Goal: Task Accomplishment & Management: Use online tool/utility

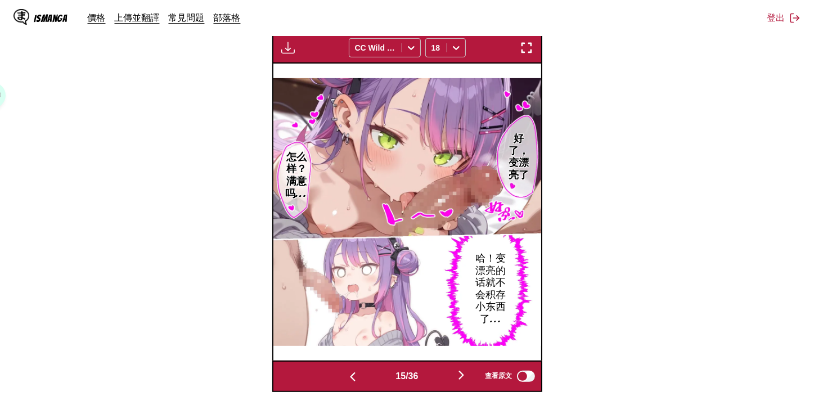
scroll to position [0, 3754]
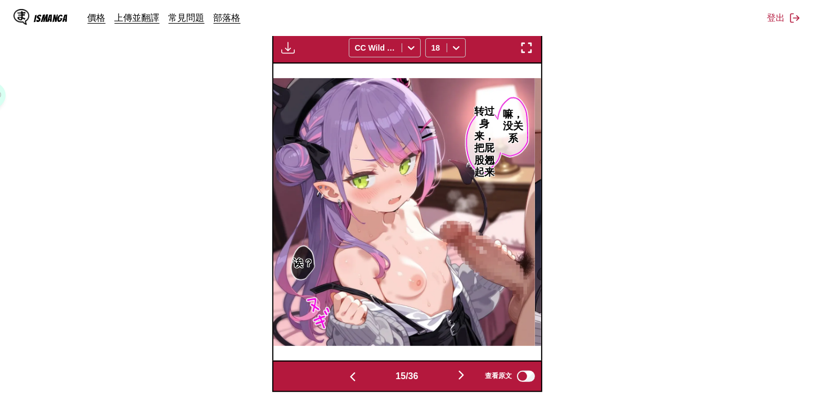
click at [355, 381] on img "button" at bounding box center [352, 376] width 13 height 13
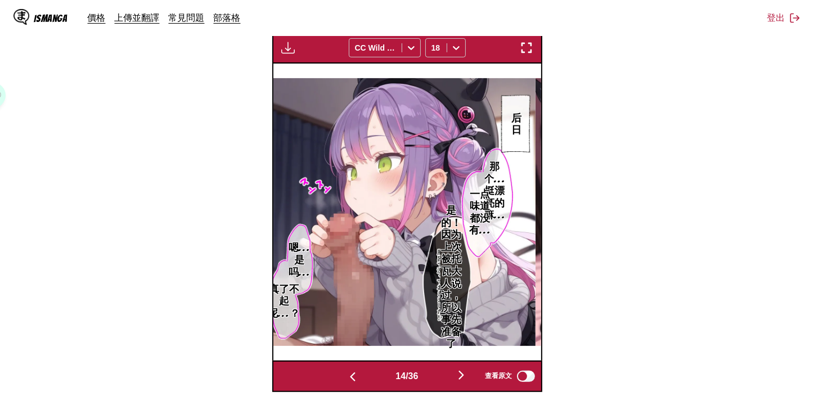
click at [355, 381] on img "button" at bounding box center [352, 376] width 13 height 13
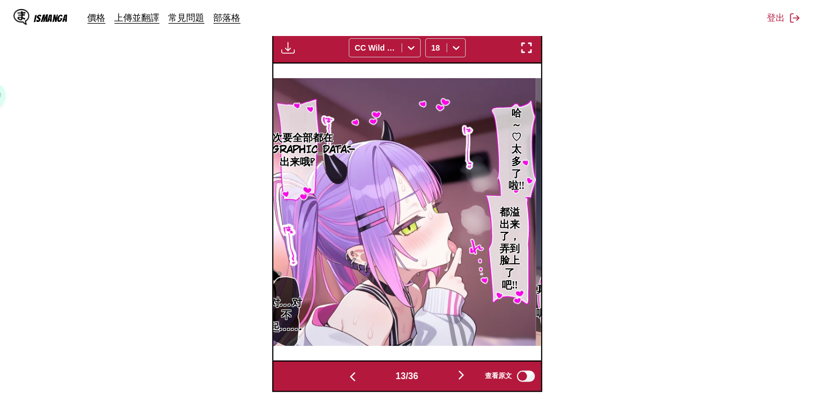
click at [466, 375] on img "button" at bounding box center [460, 374] width 13 height 13
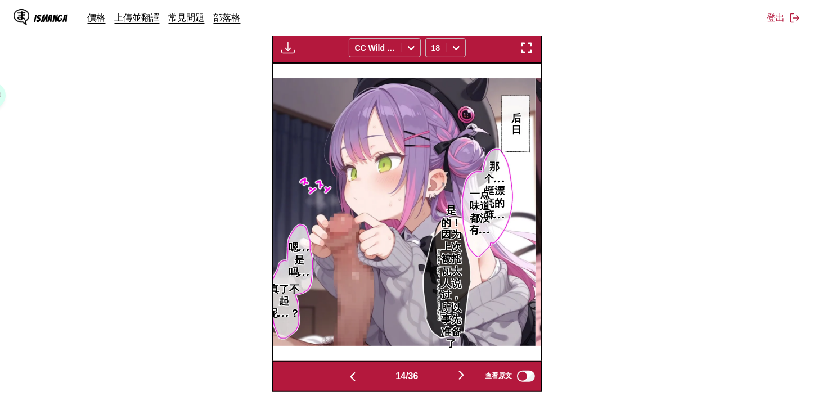
click at [466, 375] on img "button" at bounding box center [460, 374] width 13 height 13
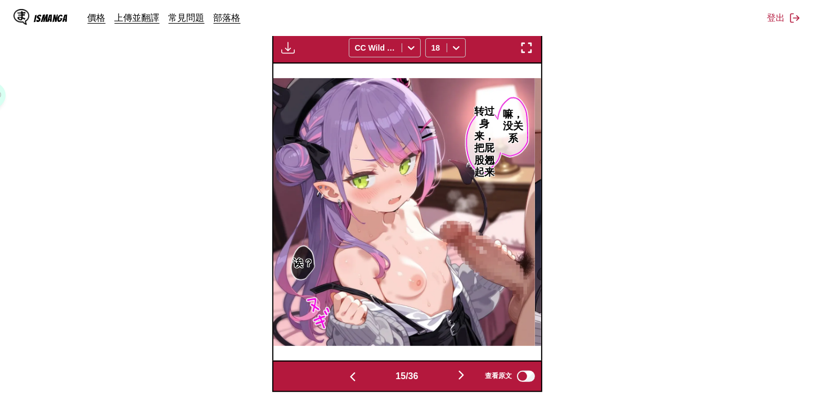
click at [466, 375] on img "button" at bounding box center [460, 374] width 13 height 13
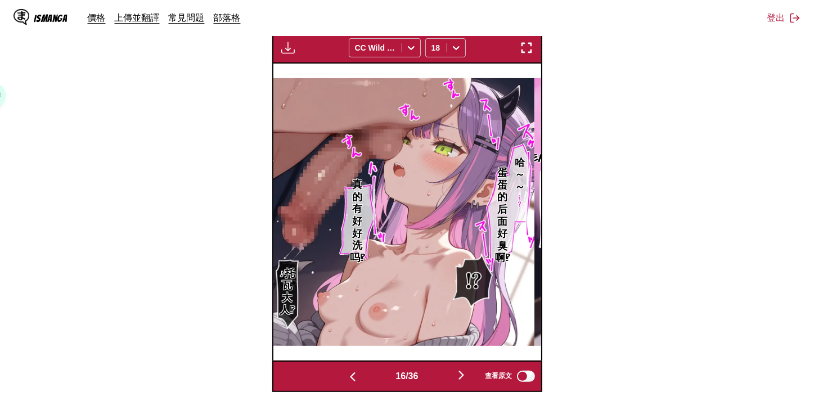
click at [466, 375] on img "button" at bounding box center [460, 374] width 13 height 13
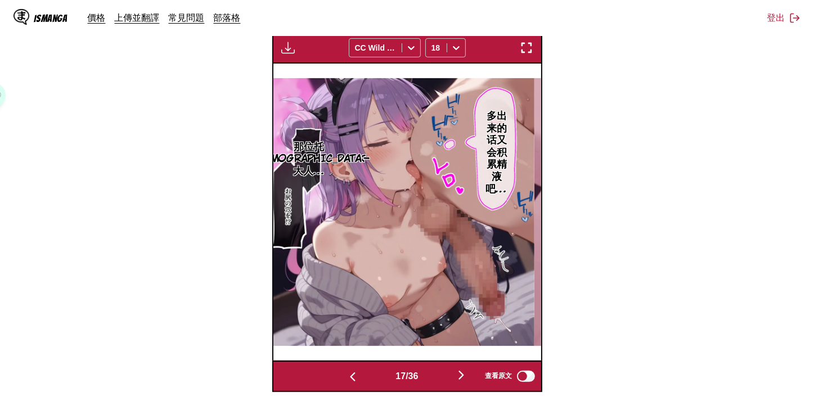
click at [466, 375] on img "button" at bounding box center [460, 374] width 13 height 13
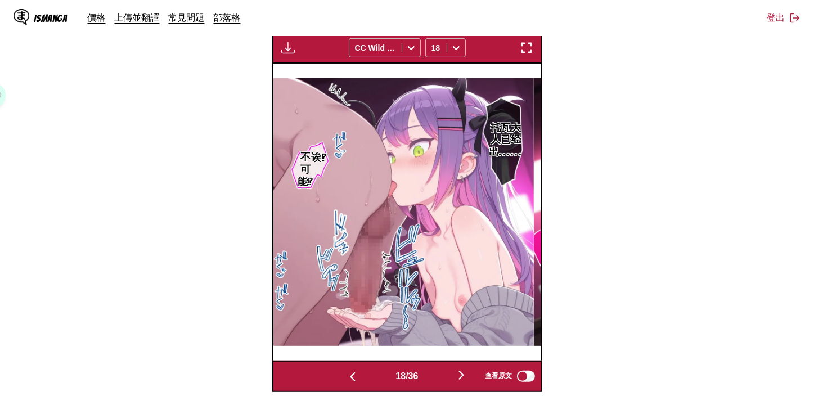
click at [467, 375] on img "button" at bounding box center [460, 374] width 13 height 13
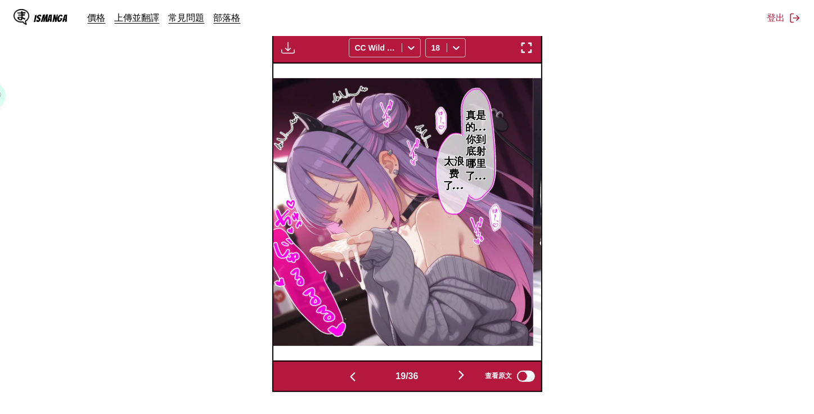
click at [467, 375] on img "button" at bounding box center [460, 374] width 13 height 13
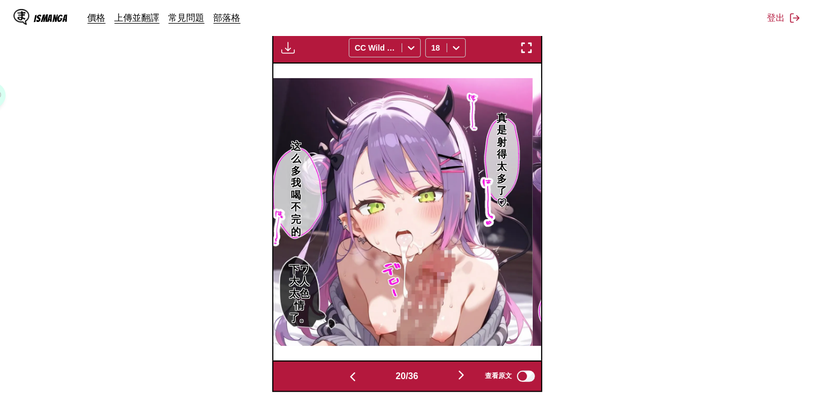
click at [467, 375] on img "button" at bounding box center [460, 374] width 13 height 13
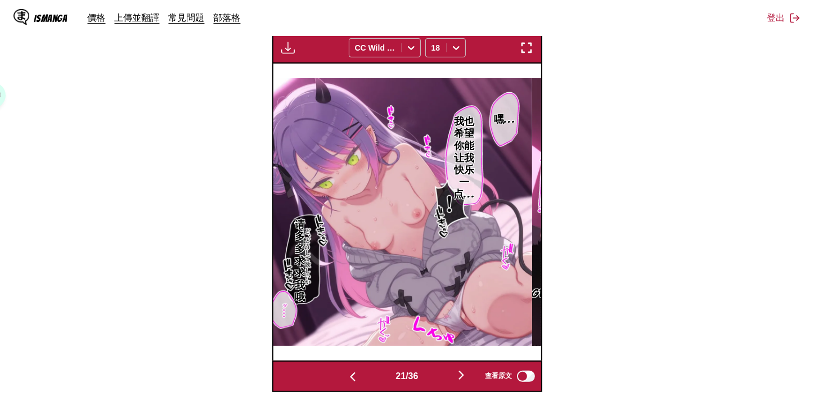
click at [467, 375] on img "button" at bounding box center [460, 374] width 13 height 13
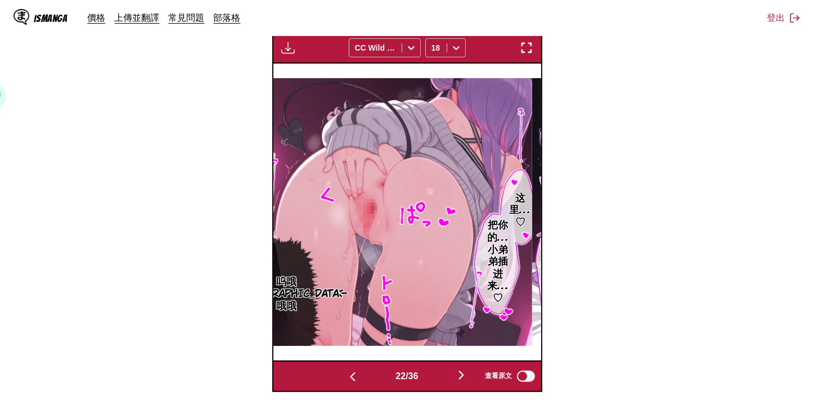
click at [467, 375] on img "button" at bounding box center [460, 374] width 13 height 13
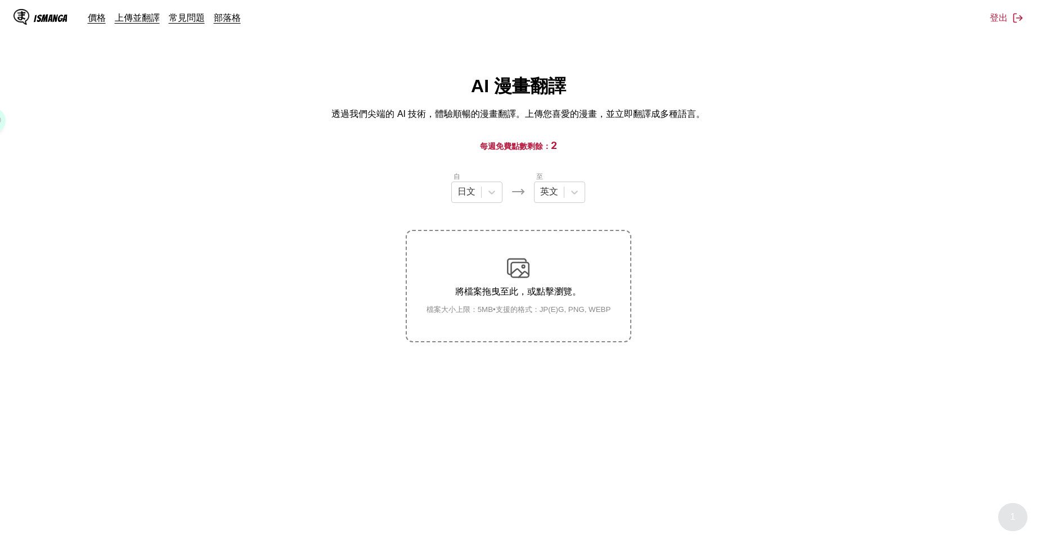
click at [267, 25] on div "IsManga 價格 上傳並翻譯 常見問題 部落格 登出 價格 上傳並翻譯 常見問題 部落格" at bounding box center [518, 18] width 1037 height 36
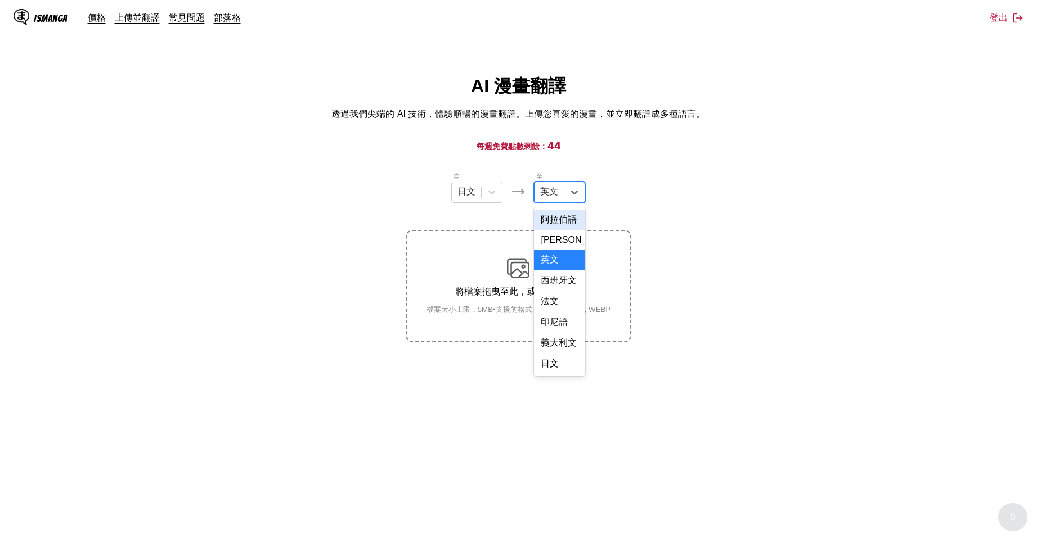
click at [563, 190] on div "英文" at bounding box center [548, 192] width 29 height 17
click at [547, 359] on div "中文" at bounding box center [559, 363] width 51 height 21
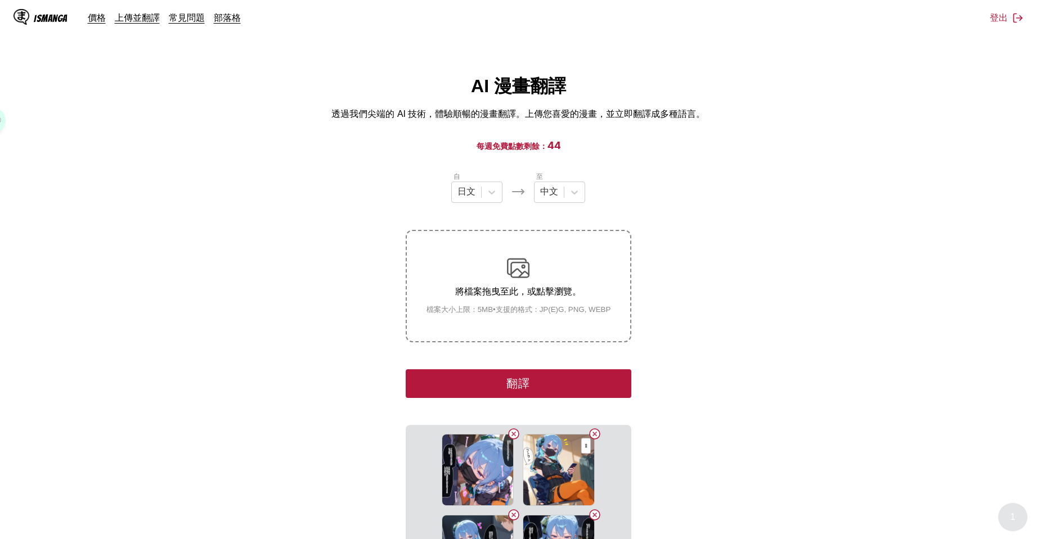
click at [579, 381] on button "翻譯" at bounding box center [518, 384] width 225 height 29
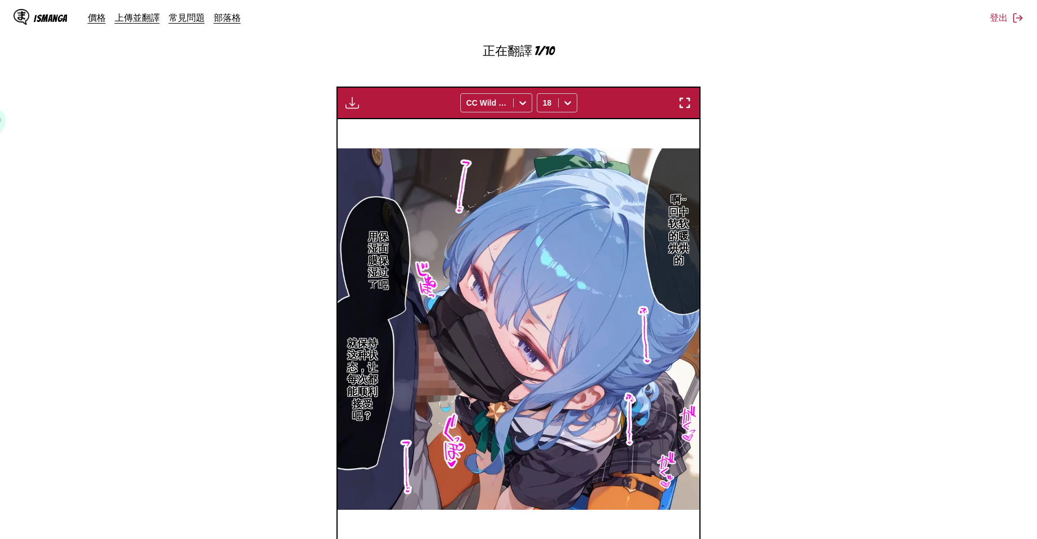
scroll to position [464, 0]
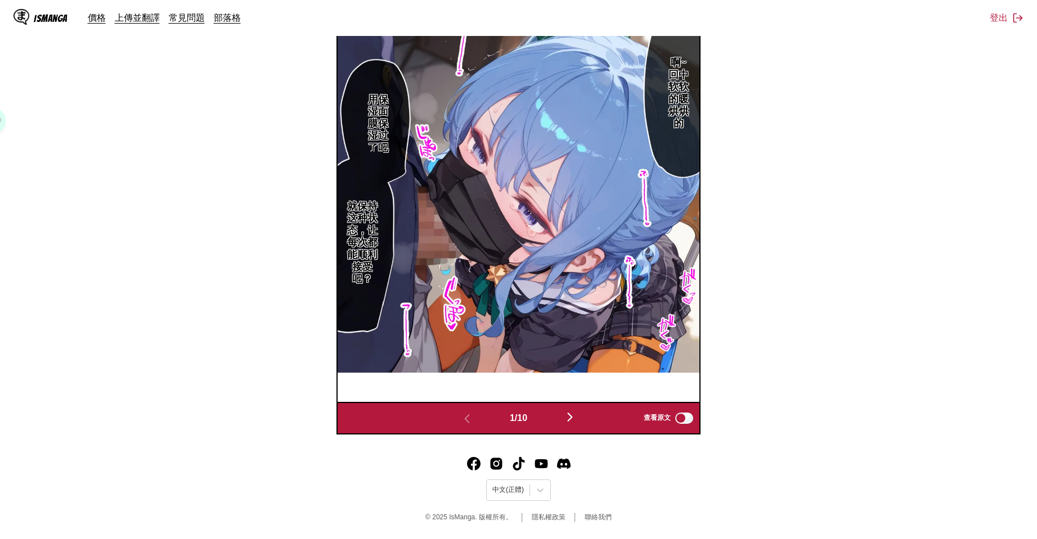
click at [576, 412] on img "button" at bounding box center [569, 417] width 13 height 13
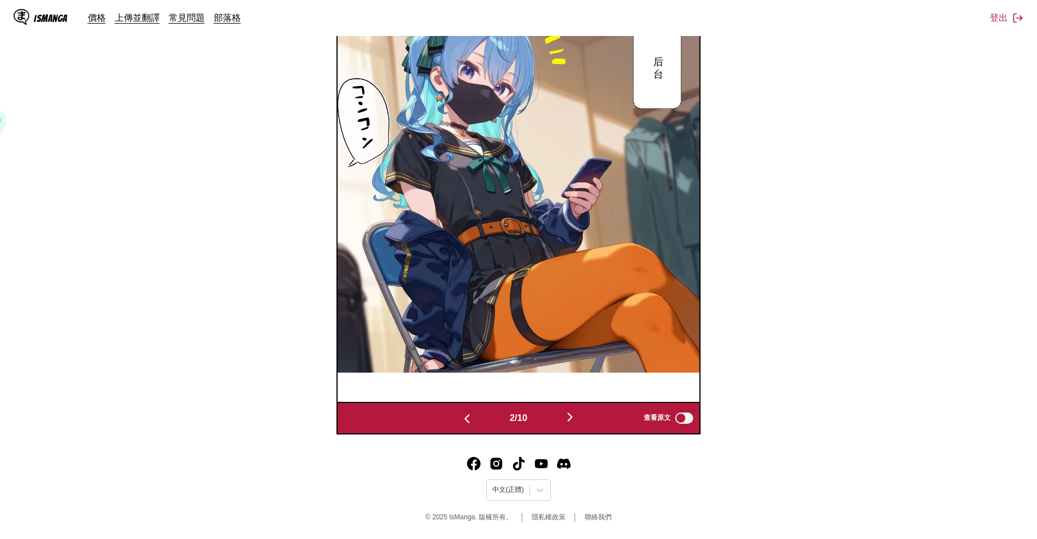
scroll to position [446, 0]
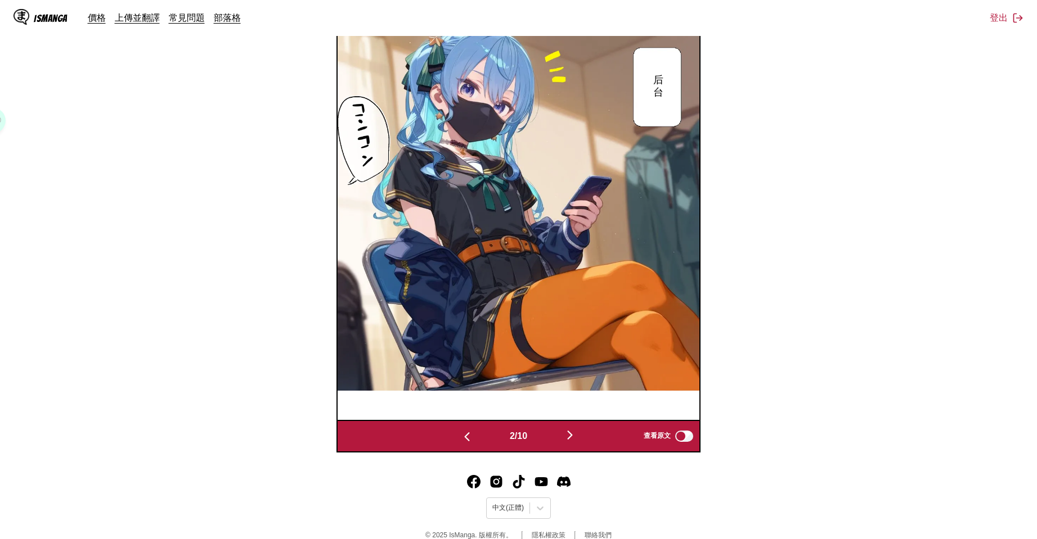
click at [576, 429] on img "button" at bounding box center [569, 435] width 13 height 13
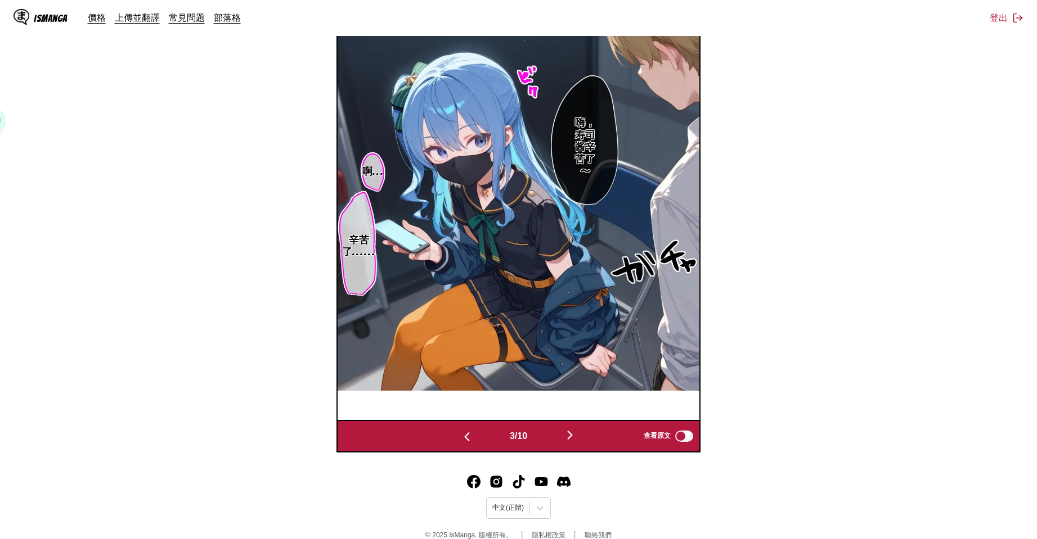
click at [576, 429] on img "button" at bounding box center [569, 435] width 13 height 13
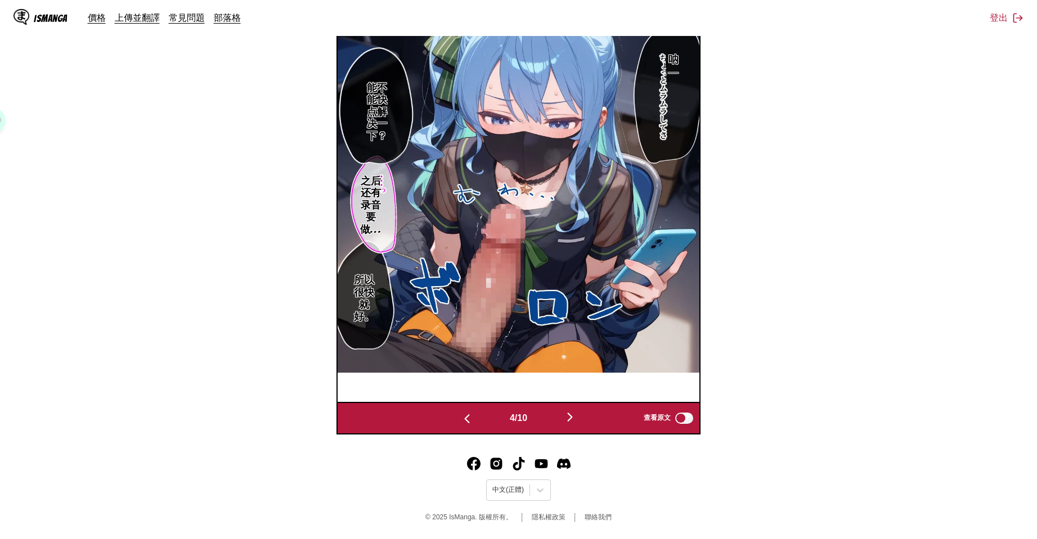
scroll to position [401, 0]
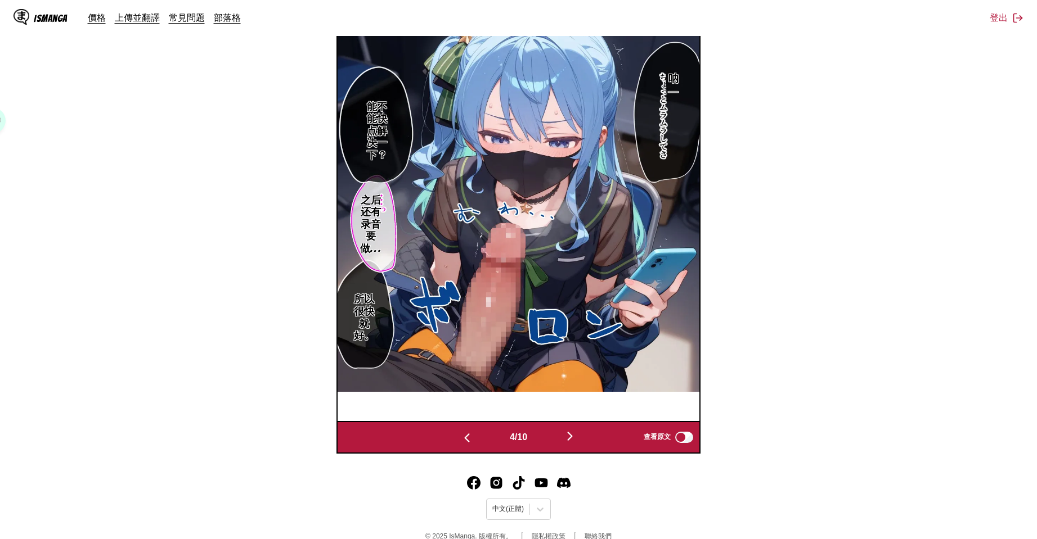
click at [576, 430] on img "button" at bounding box center [569, 436] width 13 height 13
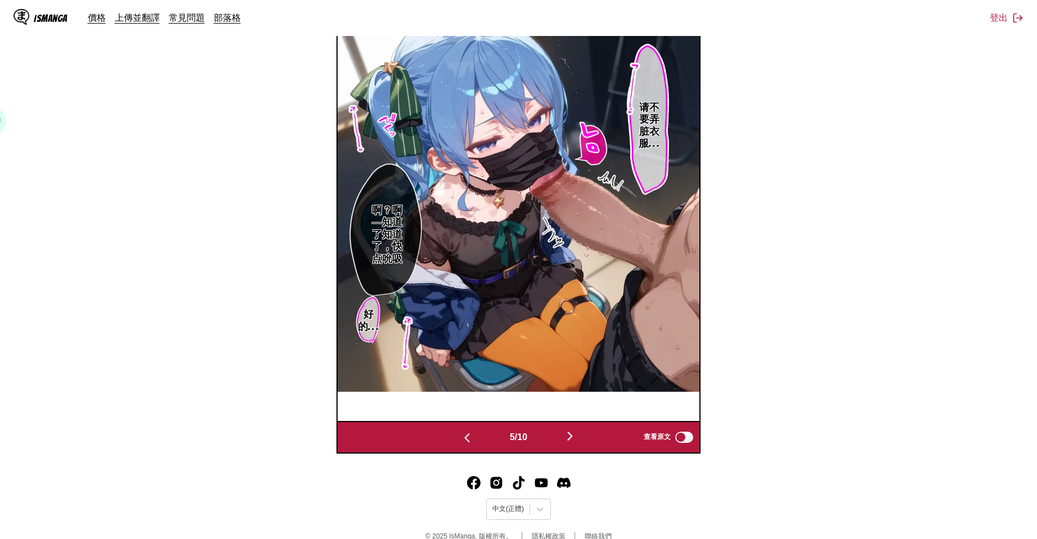
click at [576, 430] on img "button" at bounding box center [569, 436] width 13 height 13
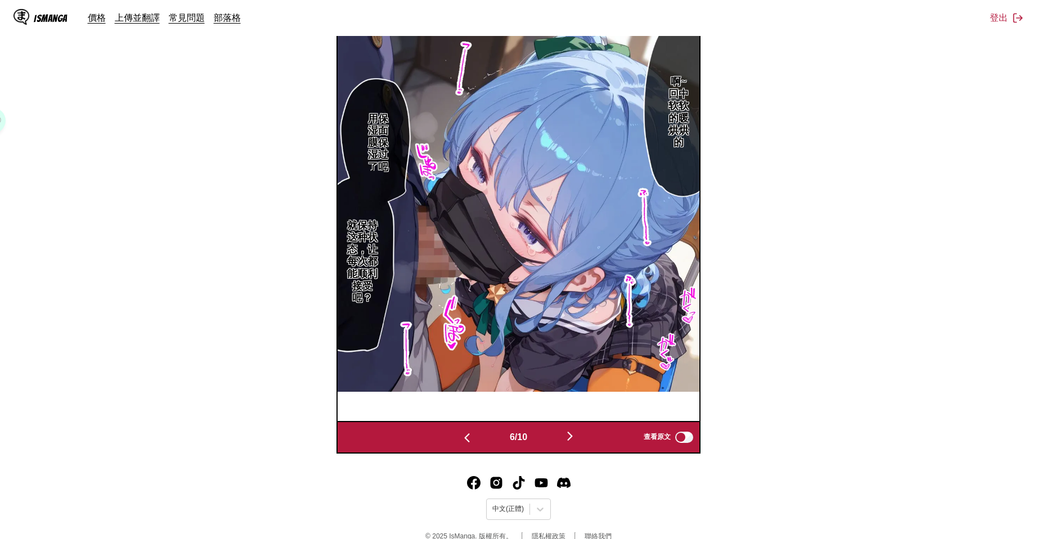
click at [576, 430] on img "button" at bounding box center [569, 436] width 13 height 13
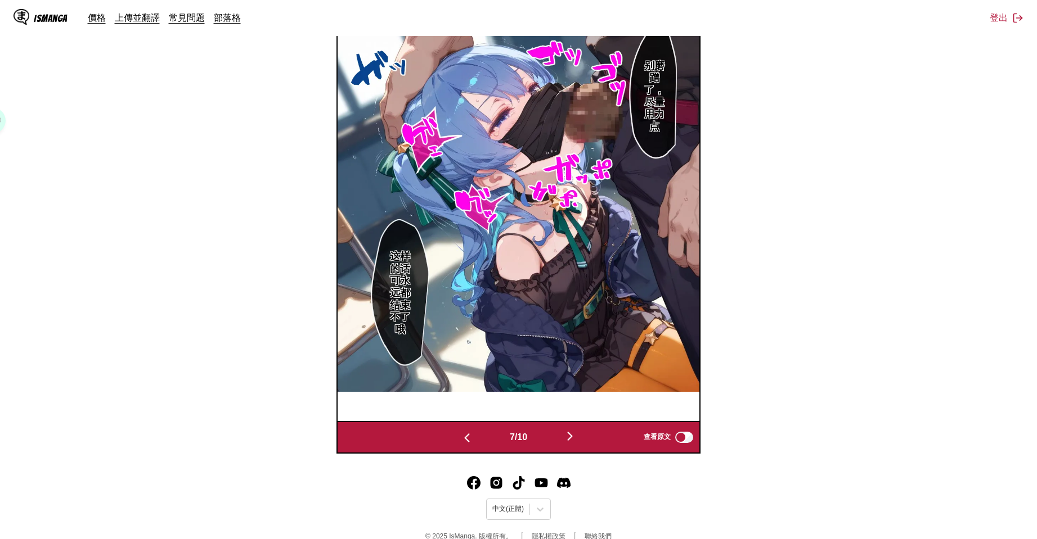
click at [576, 430] on img "button" at bounding box center [569, 436] width 13 height 13
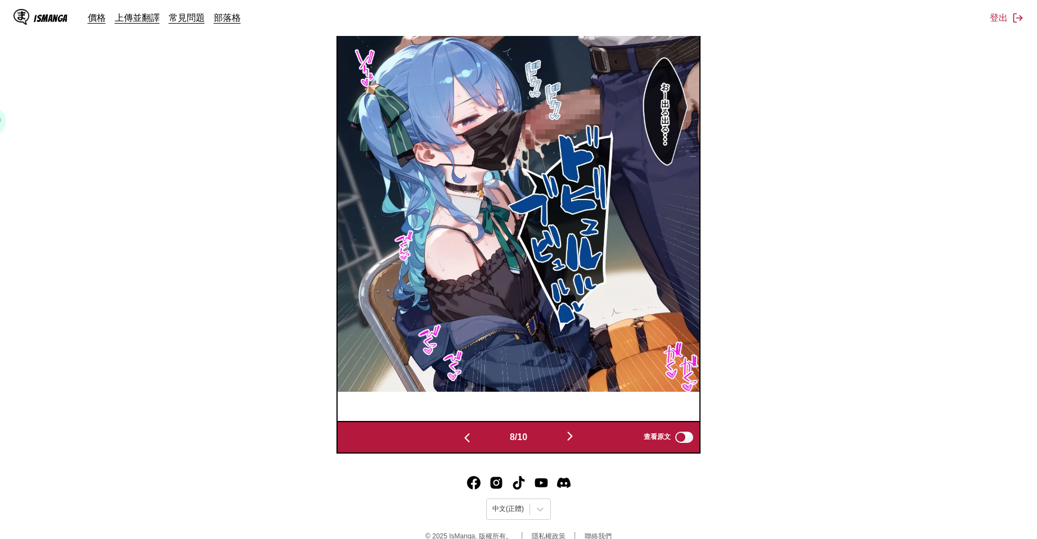
click at [576, 430] on img "button" at bounding box center [569, 436] width 13 height 13
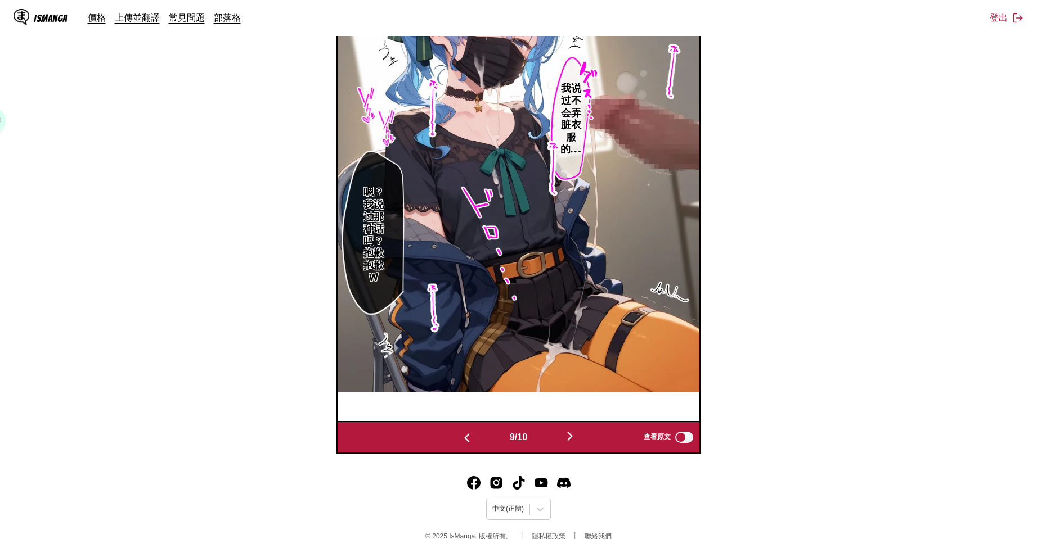
click at [576, 430] on img "button" at bounding box center [569, 436] width 13 height 13
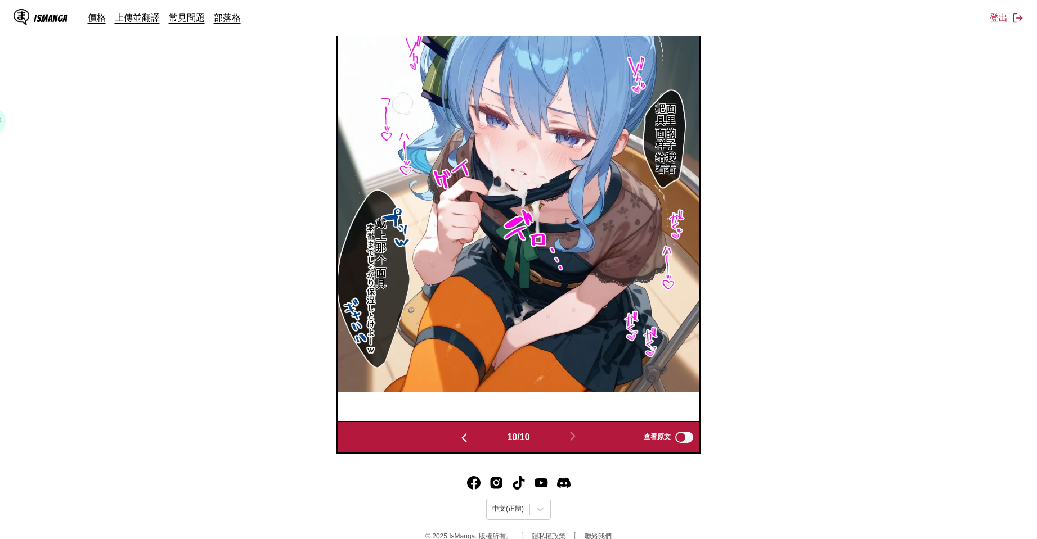
scroll to position [232, 0]
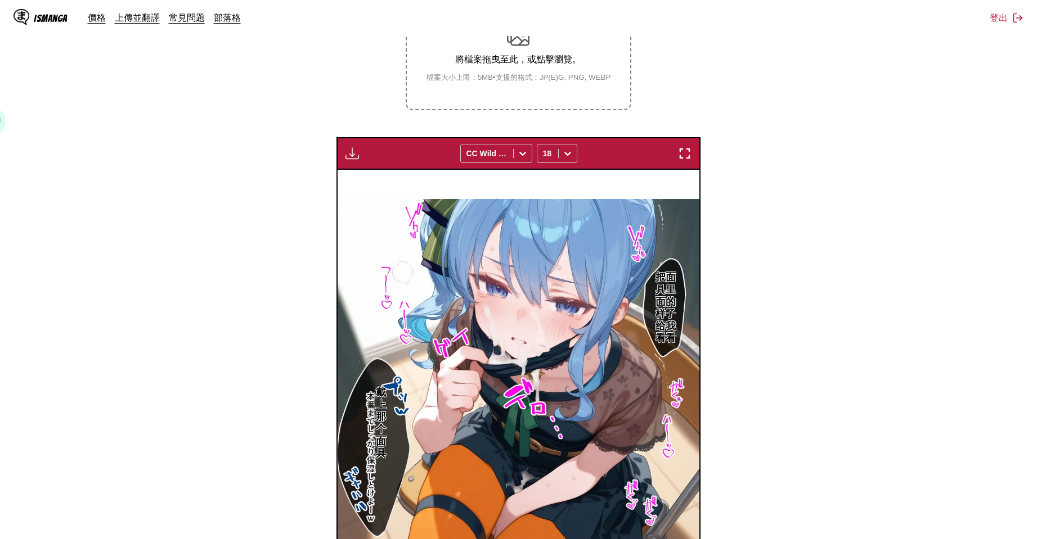
click at [352, 162] on div "下載面板 下載全部 CC Wild Words 18" at bounding box center [518, 153] width 364 height 33
click at [352, 161] on div "下載面板 下載全部 CC Wild Words 18" at bounding box center [518, 153] width 364 height 33
click at [353, 154] on img "button" at bounding box center [351, 153] width 13 height 13
click at [375, 184] on button "下載全部" at bounding box center [382, 191] width 72 height 27
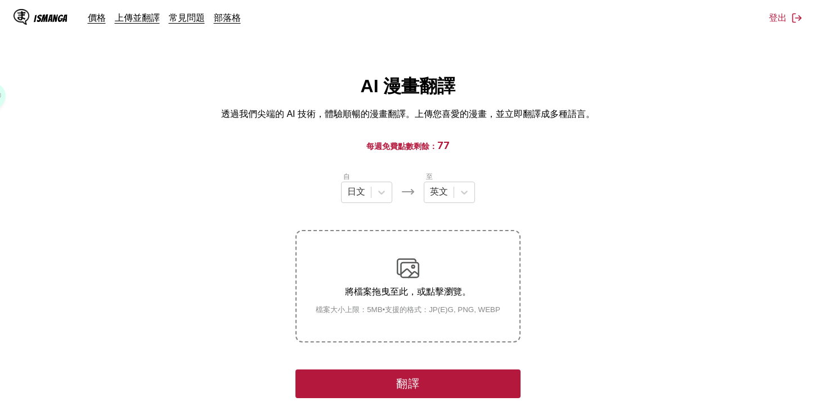
drag, startPoint x: 534, startPoint y: 190, endPoint x: 542, endPoint y: 190, distance: 7.9
click at [534, 190] on section "自 日文 至 英文 將檔案拖曳至此，或點擊瀏覽。 檔案大小上限：5MB • 支援的格式：JP(E)G, PNG, WEBP 翻譯 128078807_p26_…" at bounding box center [408, 410] width 798 height 479
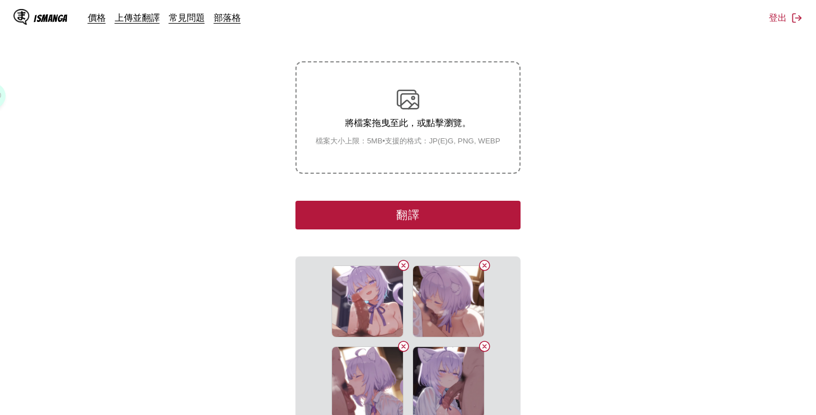
click at [489, 209] on button "翻譯" at bounding box center [407, 215] width 225 height 29
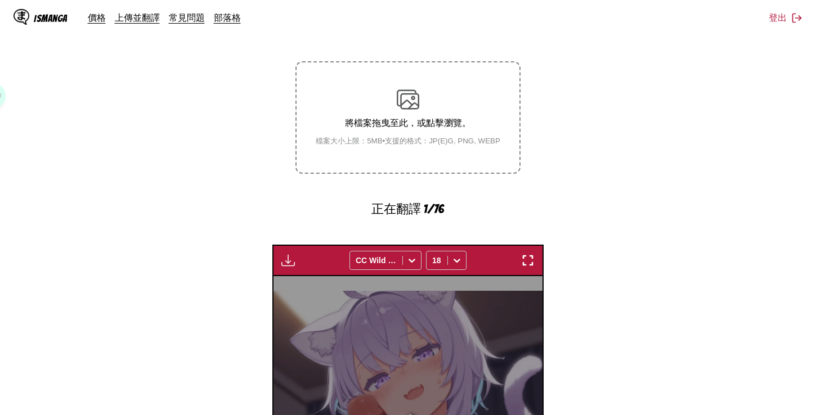
scroll to position [331, 0]
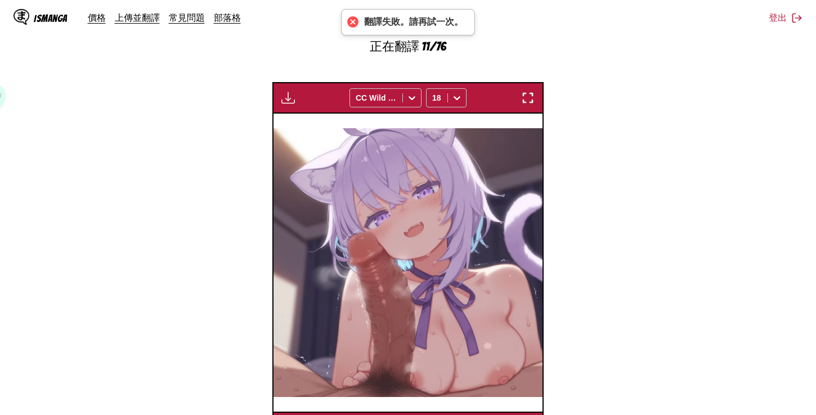
click at [674, 317] on section "自 日文 至 英文 將檔案拖曳至此，或點擊瀏覽。 檔案大小上限：5MB • 支援的格式：JP(E)G, PNG, WEBP 正在翻譯 11/76 等待翻譯完成…" at bounding box center [408, 141] width 798 height 603
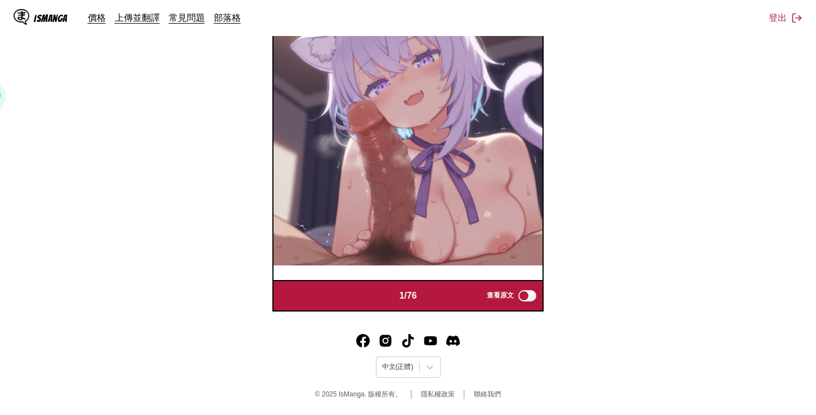
scroll to position [82, 0]
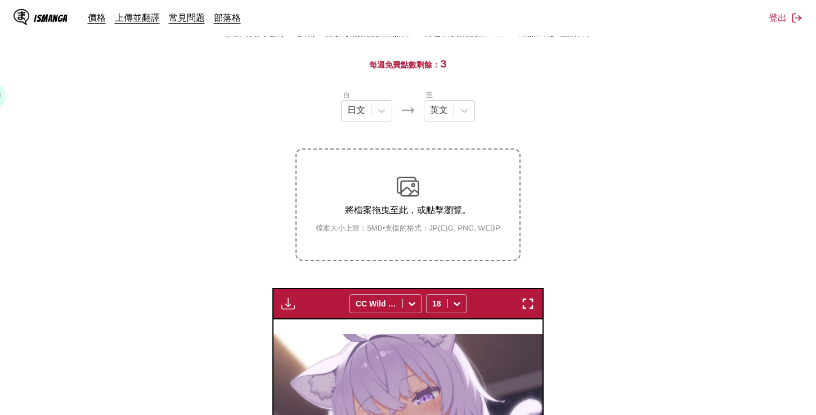
click at [289, 299] on img "button" at bounding box center [287, 303] width 13 height 13
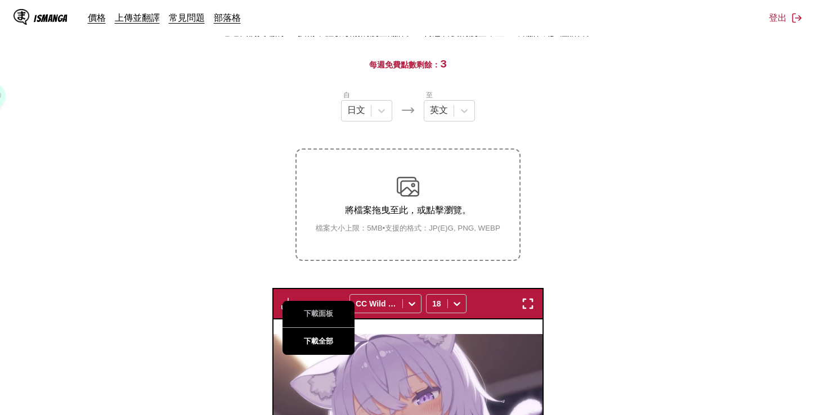
click at [327, 334] on button "下載全部" at bounding box center [318, 341] width 72 height 27
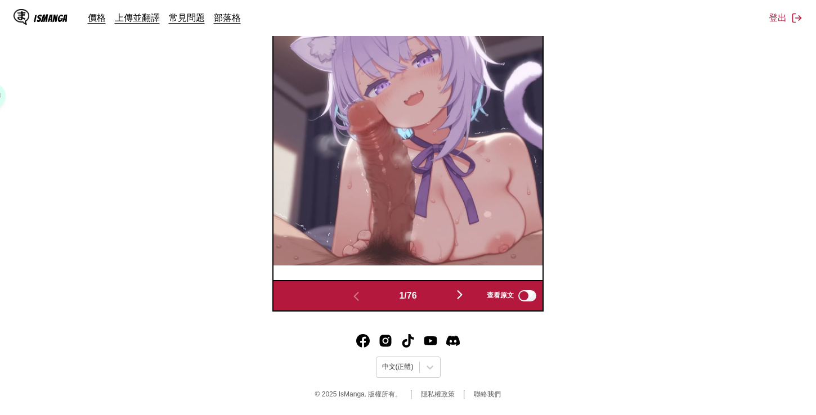
click at [465, 294] on img "button" at bounding box center [459, 294] width 13 height 13
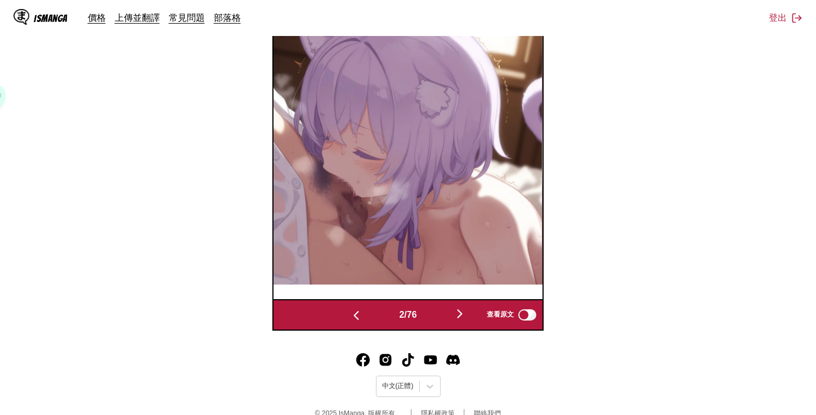
click at [463, 321] on button "button" at bounding box center [459, 315] width 67 height 16
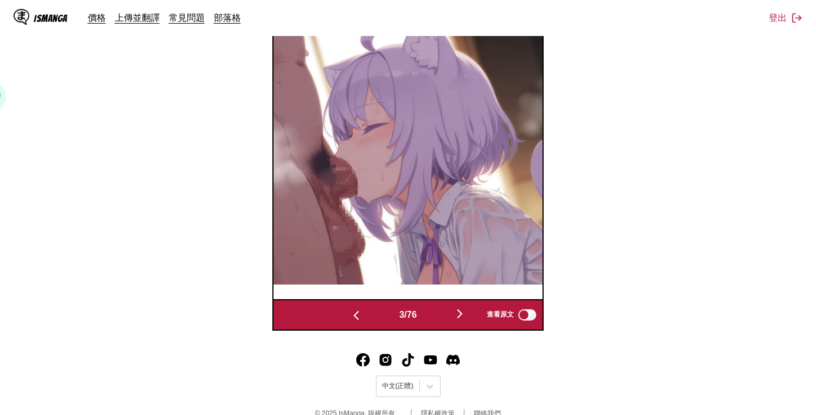
click at [463, 321] on button "button" at bounding box center [459, 315] width 67 height 16
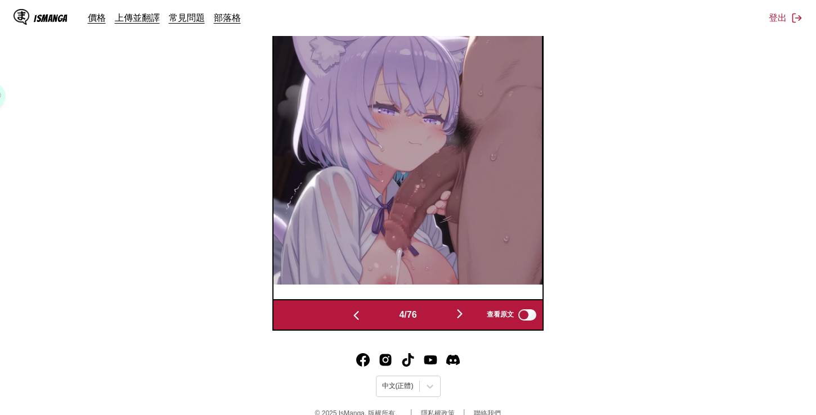
click at [463, 321] on button "button" at bounding box center [459, 315] width 67 height 16
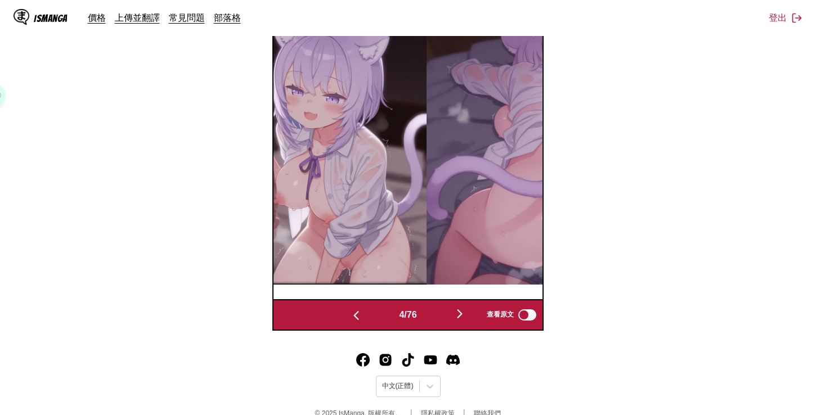
click at [463, 321] on button "button" at bounding box center [459, 315] width 67 height 16
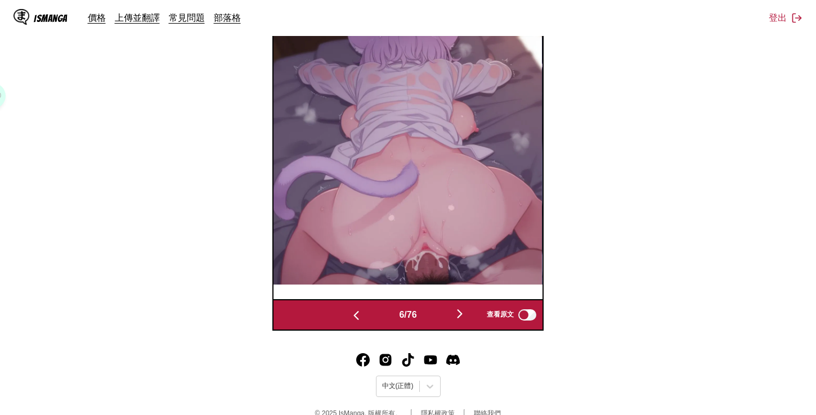
click at [463, 321] on button "button" at bounding box center [459, 315] width 67 height 16
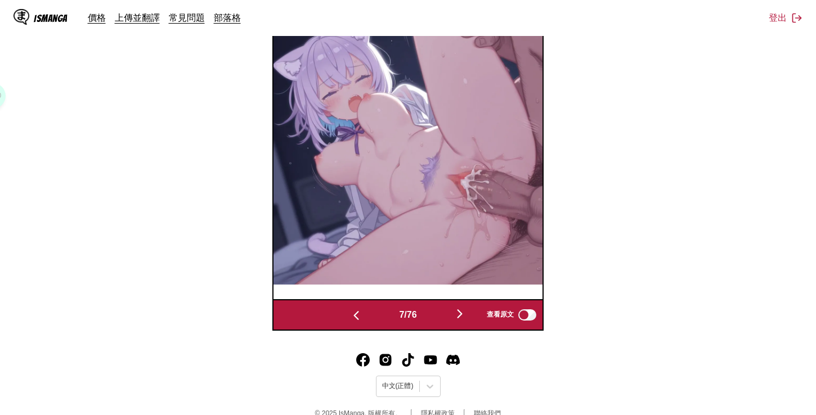
click at [463, 321] on button "button" at bounding box center [459, 315] width 67 height 16
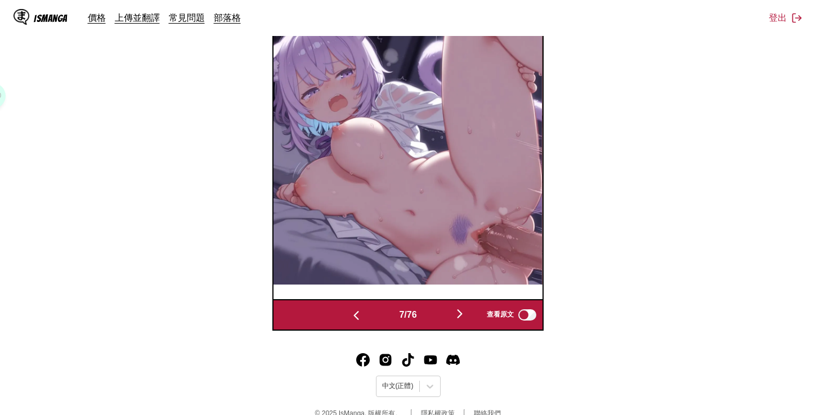
click at [463, 321] on button "button" at bounding box center [459, 315] width 67 height 16
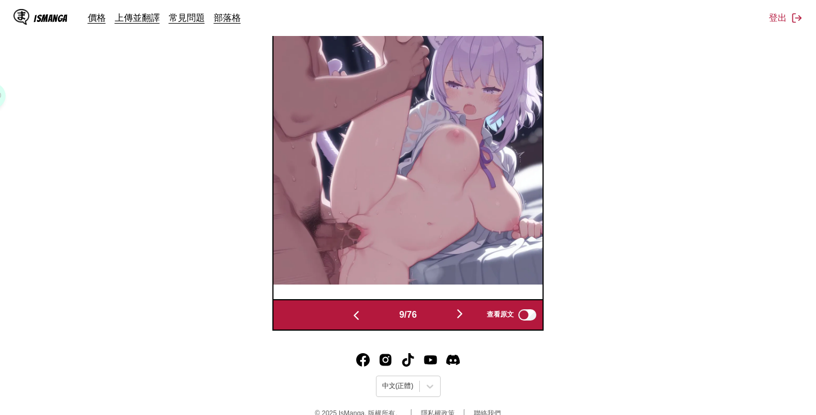
click at [463, 321] on button "button" at bounding box center [459, 315] width 67 height 16
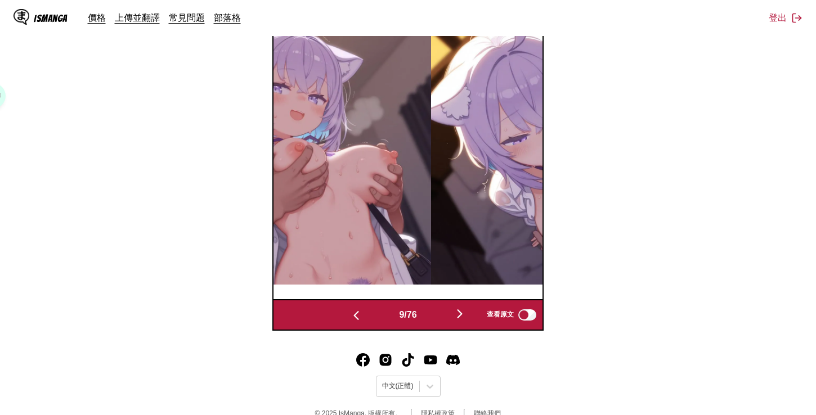
click at [463, 321] on button "button" at bounding box center [459, 315] width 67 height 16
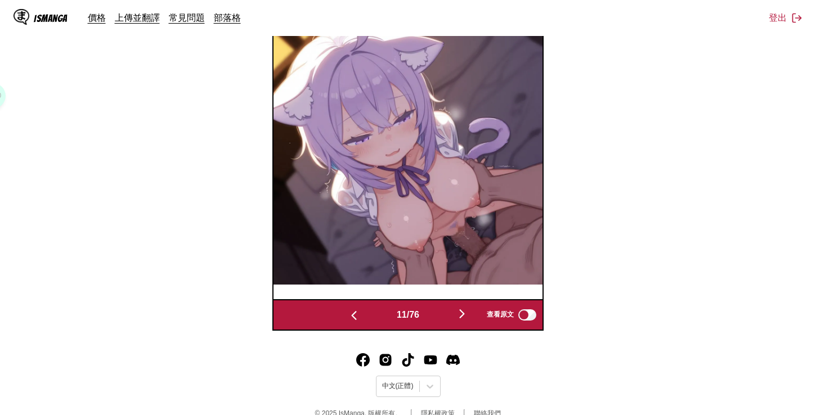
click at [463, 321] on button "button" at bounding box center [461, 315] width 67 height 16
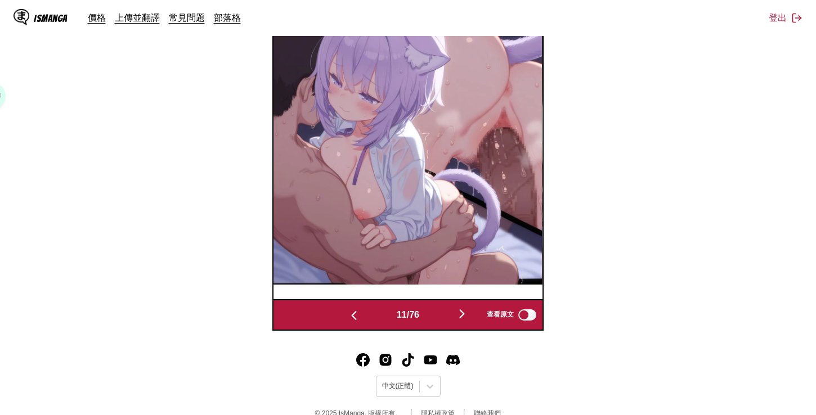
click at [463, 321] on button "button" at bounding box center [461, 315] width 67 height 16
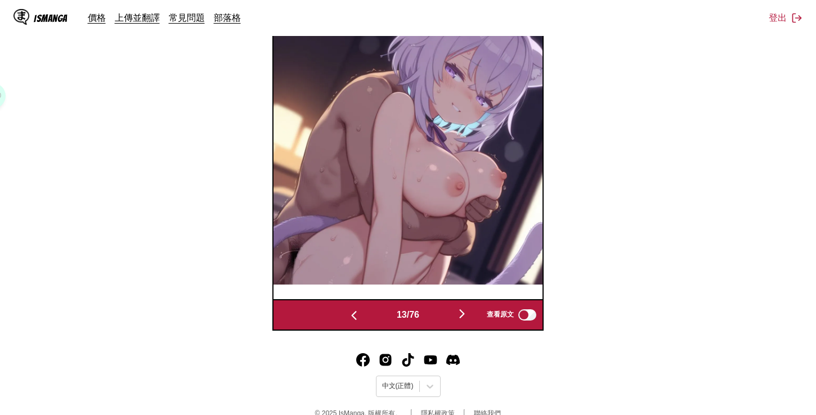
click at [463, 321] on button "button" at bounding box center [461, 315] width 67 height 16
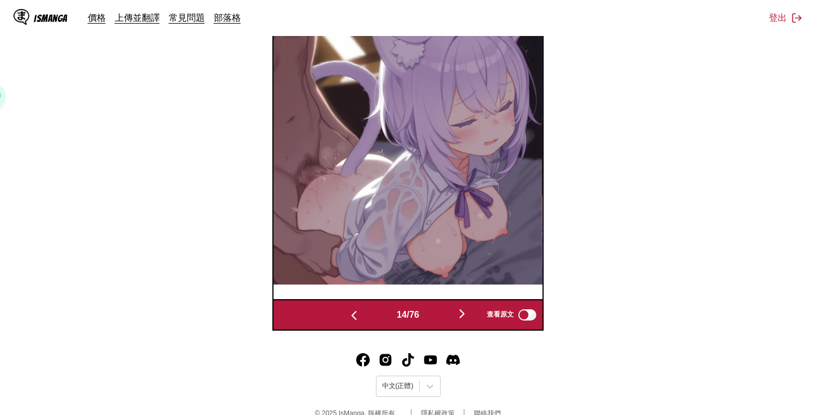
click at [463, 321] on button "button" at bounding box center [461, 315] width 67 height 16
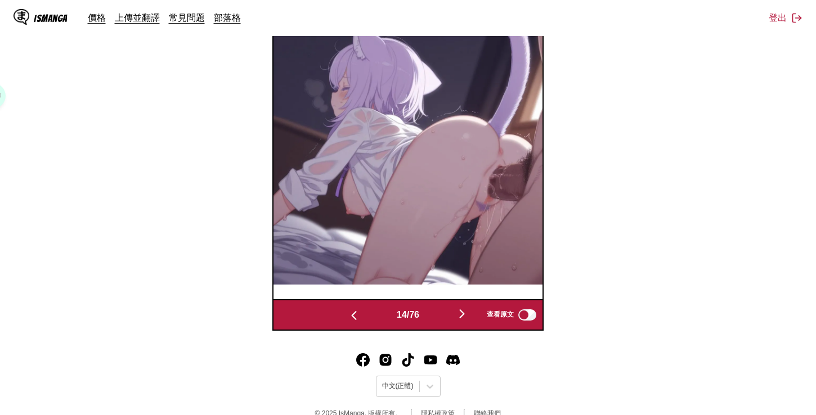
click at [463, 321] on button "button" at bounding box center [461, 315] width 67 height 16
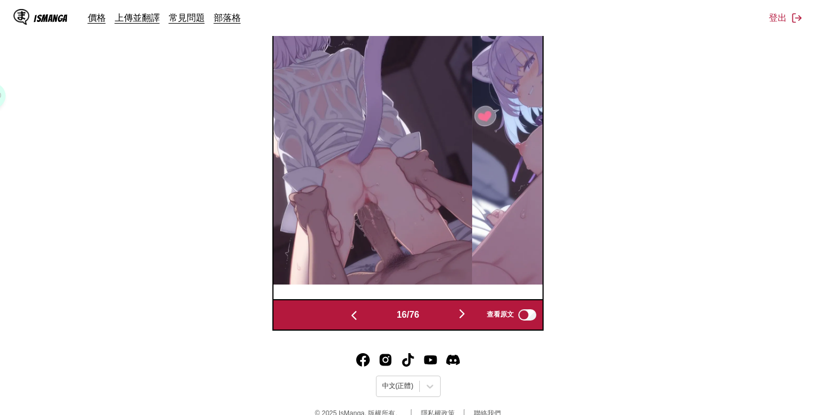
click at [463, 321] on button "button" at bounding box center [461, 315] width 67 height 16
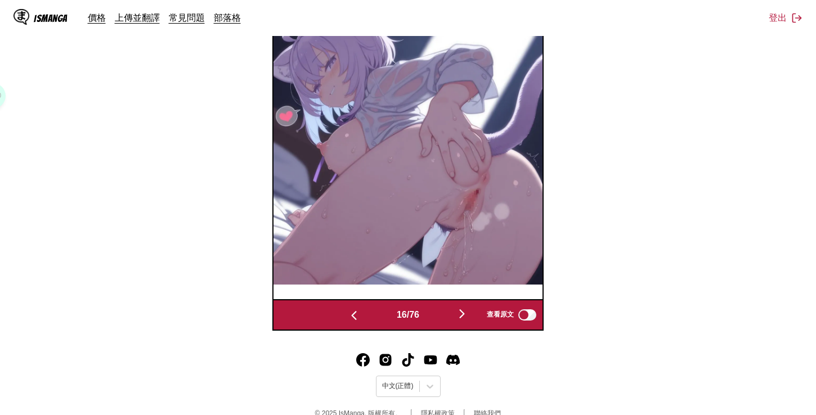
click at [463, 321] on button "button" at bounding box center [461, 315] width 67 height 16
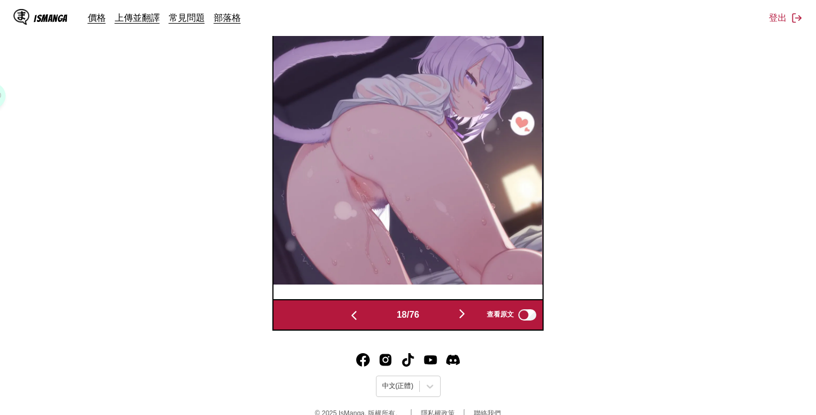
click at [463, 321] on button "button" at bounding box center [461, 315] width 67 height 16
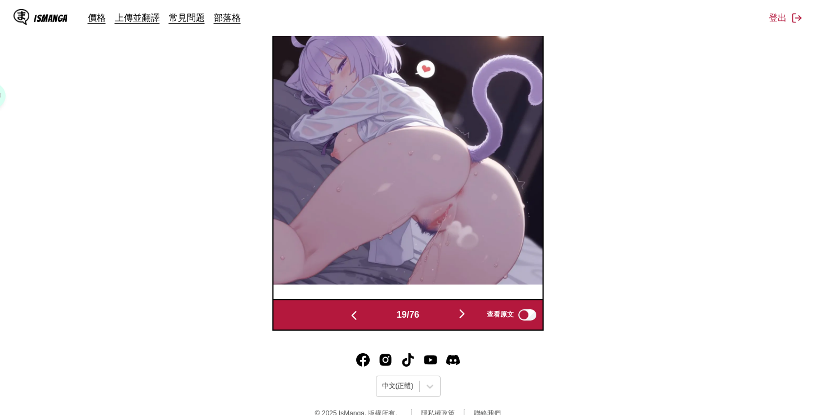
click at [463, 321] on button "button" at bounding box center [461, 315] width 67 height 16
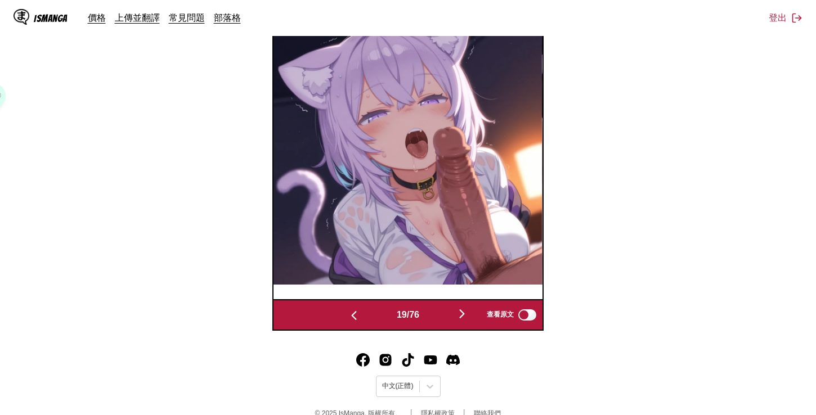
click at [463, 321] on button "button" at bounding box center [461, 315] width 67 height 16
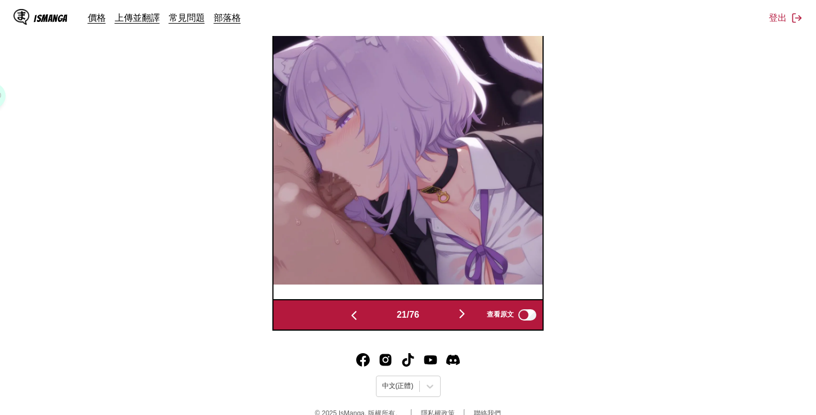
click at [463, 321] on button "button" at bounding box center [461, 315] width 67 height 16
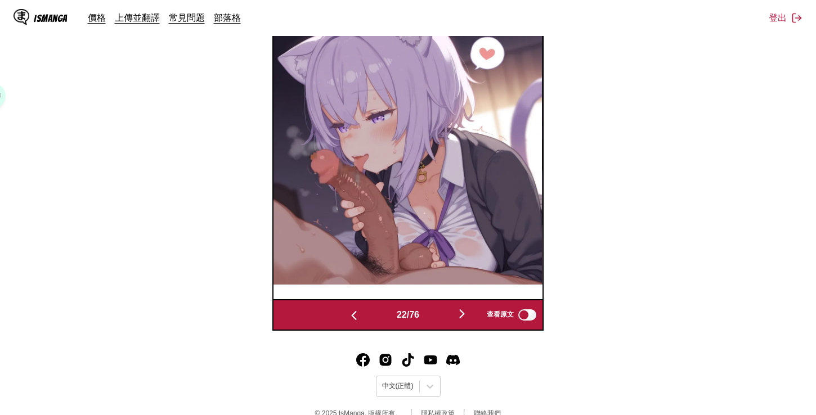
click at [463, 321] on button "button" at bounding box center [461, 315] width 67 height 16
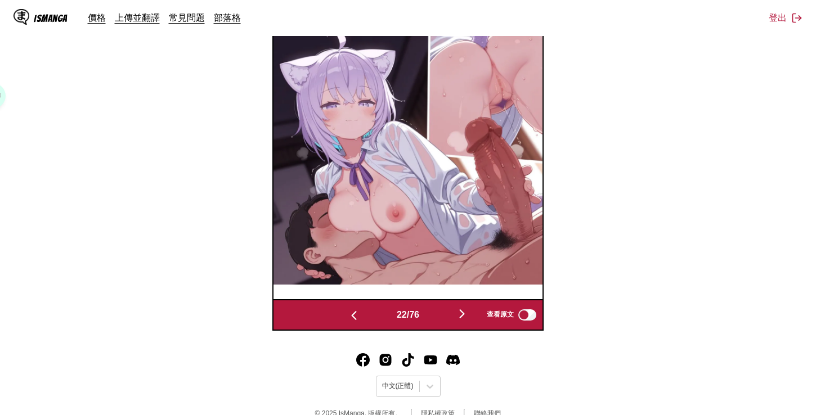
click at [463, 321] on button "button" at bounding box center [461, 315] width 67 height 16
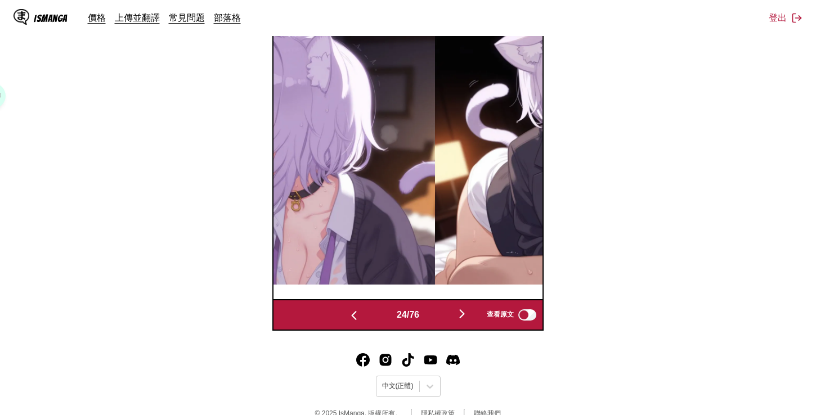
click at [463, 321] on button "button" at bounding box center [461, 315] width 67 height 16
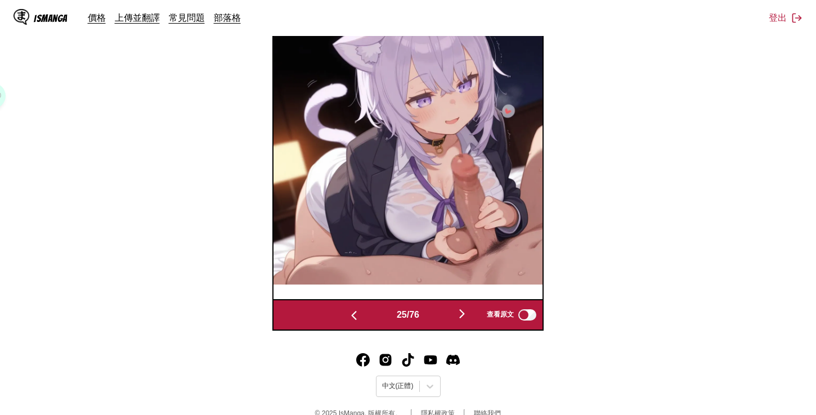
click at [463, 321] on button "button" at bounding box center [461, 315] width 67 height 16
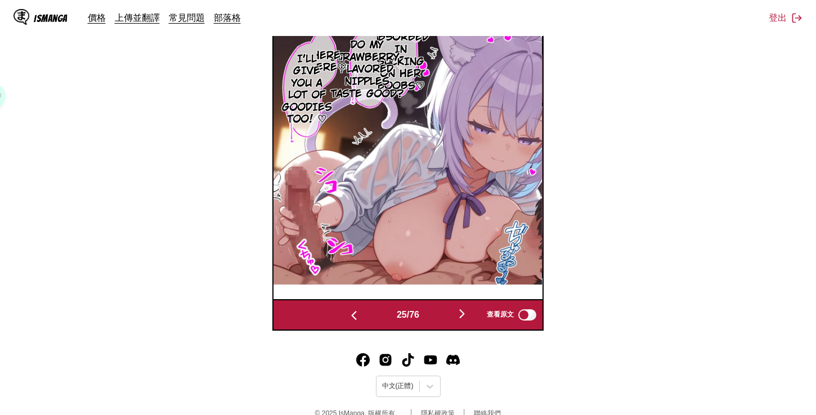
click at [463, 321] on button "button" at bounding box center [461, 315] width 67 height 16
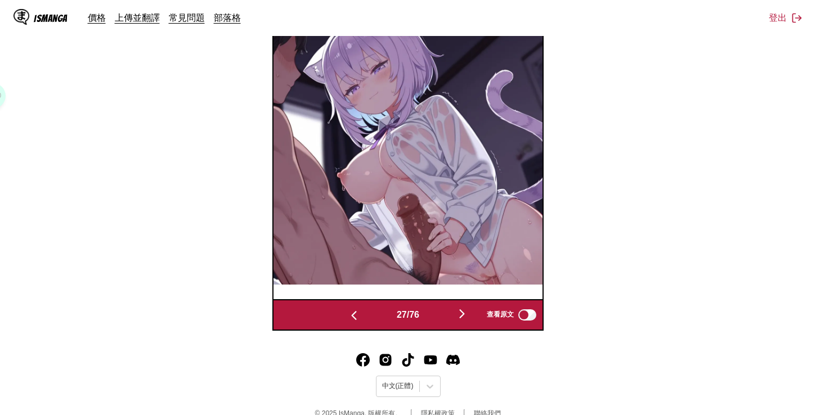
click at [463, 321] on button "button" at bounding box center [461, 315] width 67 height 16
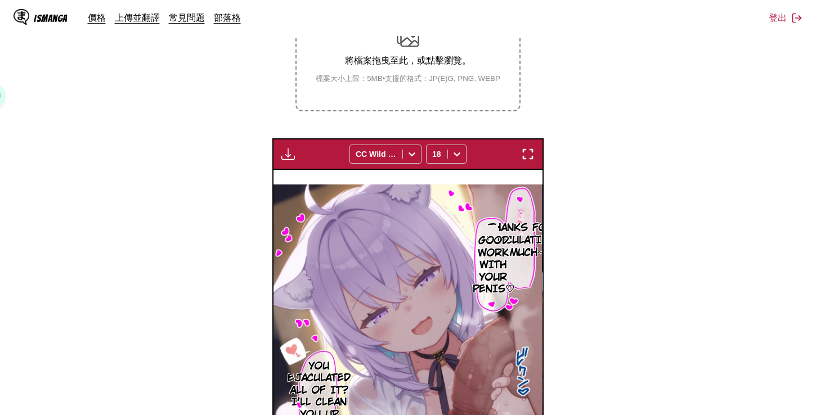
scroll to position [62, 0]
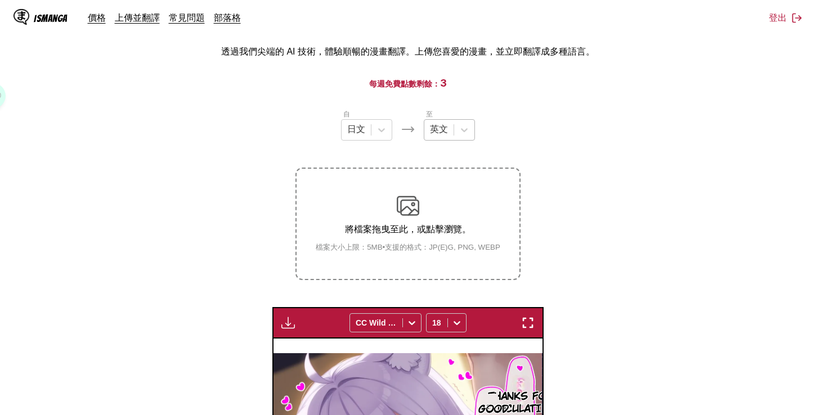
click at [436, 130] on div at bounding box center [439, 130] width 18 height 12
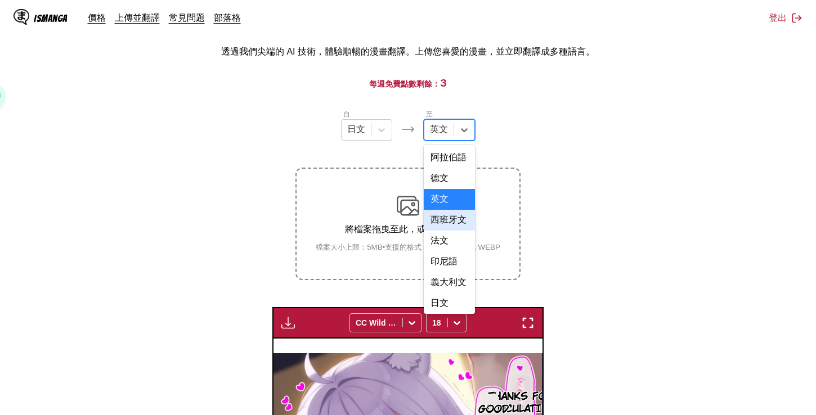
scroll to position [286, 0]
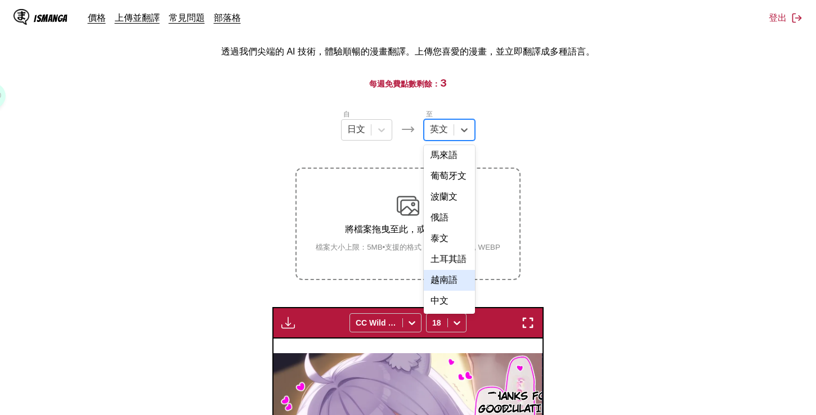
click at [441, 290] on div "越南語" at bounding box center [449, 280] width 51 height 21
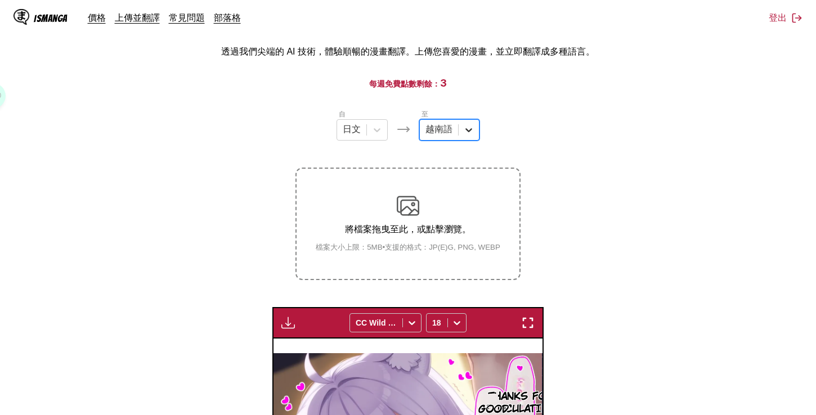
click at [459, 135] on div at bounding box center [468, 130] width 20 height 20
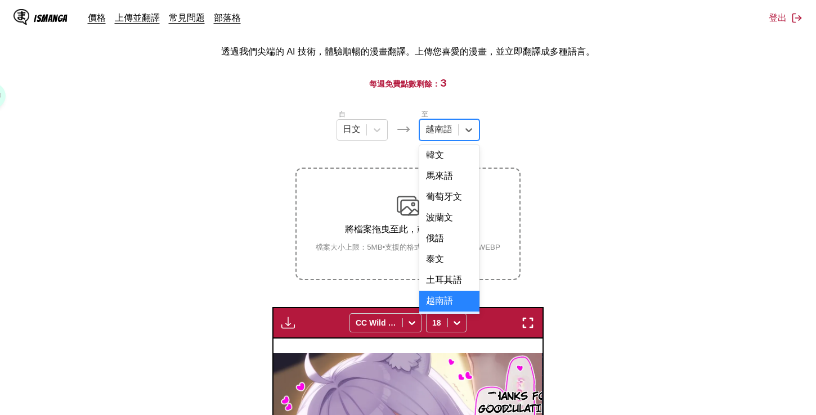
scroll to position [218, 0]
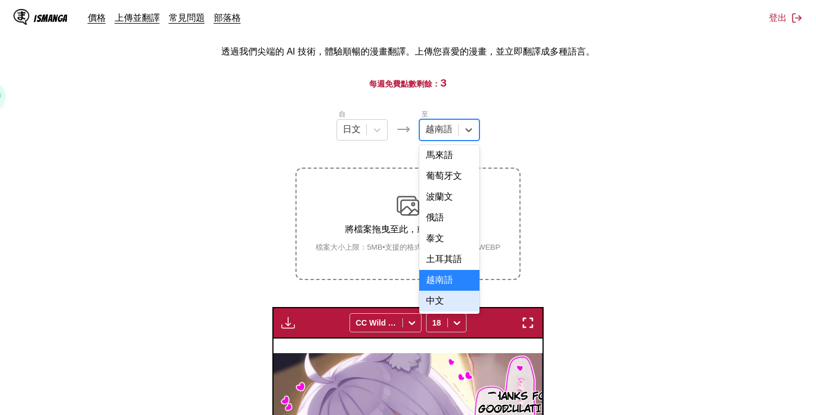
click at [448, 303] on div "中文" at bounding box center [449, 301] width 60 height 21
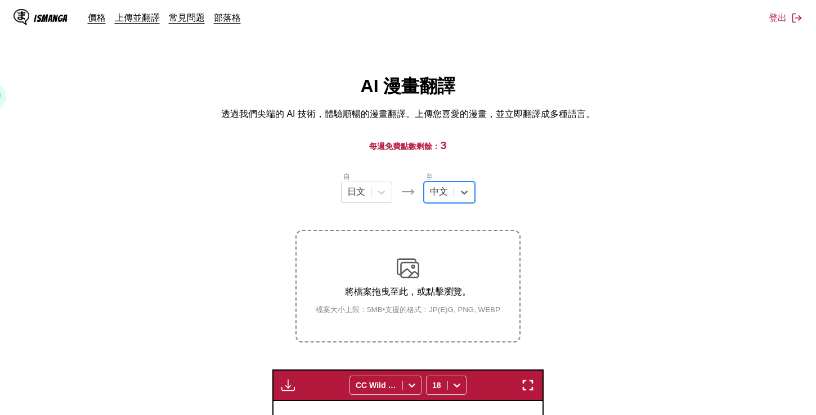
scroll to position [169, 0]
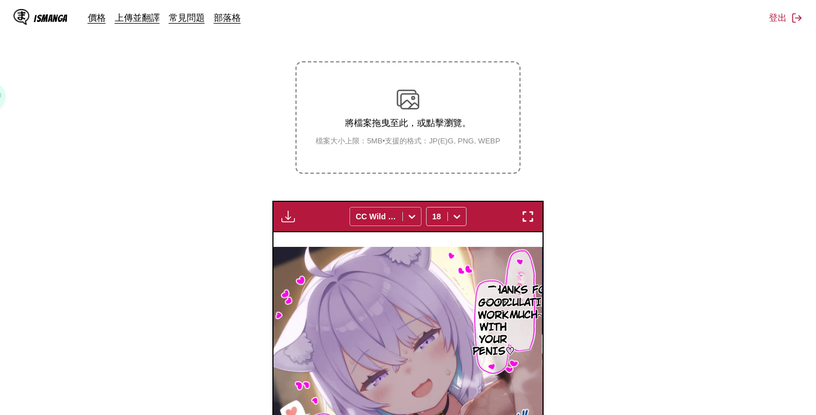
click at [390, 218] on div at bounding box center [375, 216] width 41 height 11
click at [405, 218] on div at bounding box center [412, 217] width 18 height 18
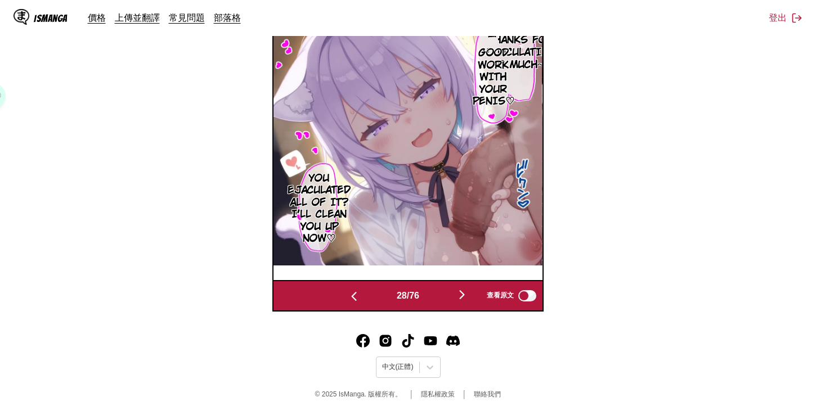
click at [466, 298] on img "button" at bounding box center [461, 294] width 13 height 13
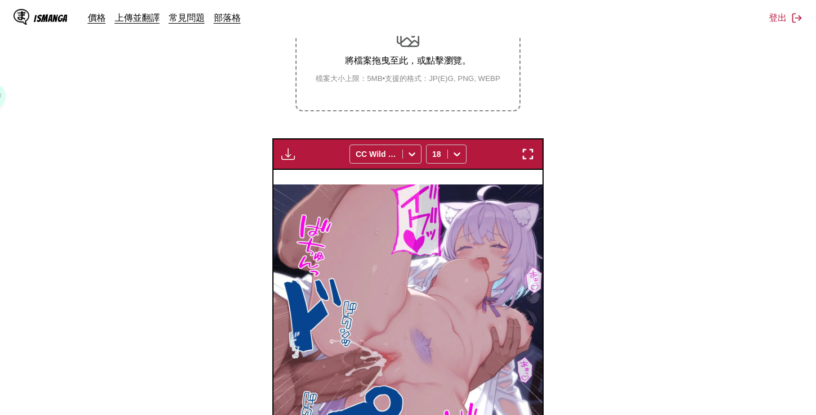
scroll to position [62, 0]
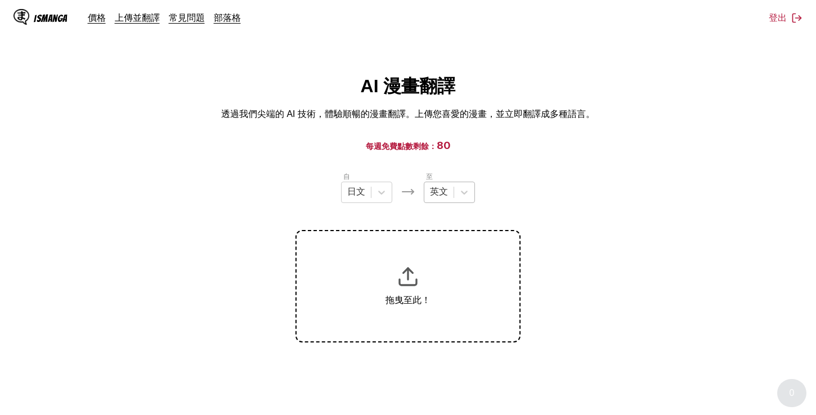
click at [439, 184] on div "英文" at bounding box center [449, 192] width 51 height 21
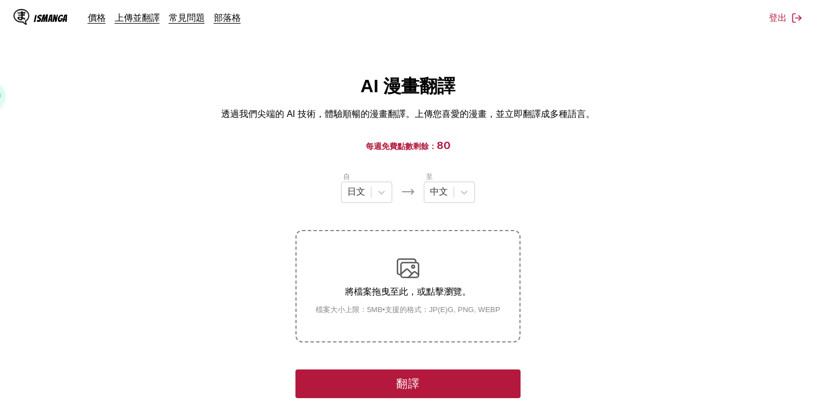
scroll to position [169, 0]
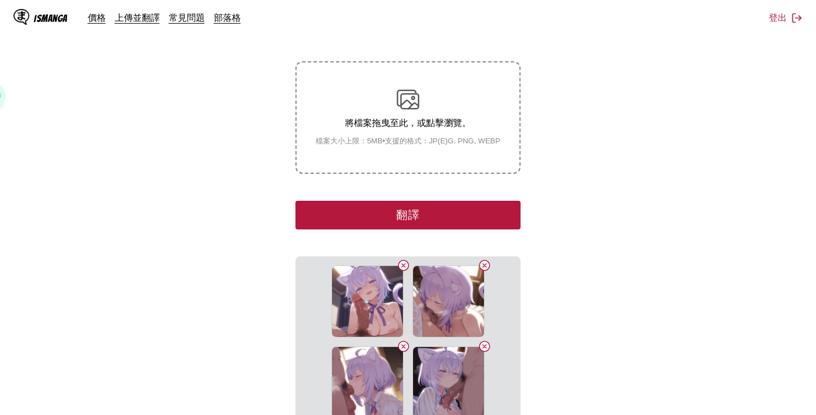
drag, startPoint x: 499, startPoint y: 228, endPoint x: 544, endPoint y: 219, distance: 45.2
click at [499, 228] on button "翻譯" at bounding box center [407, 215] width 225 height 29
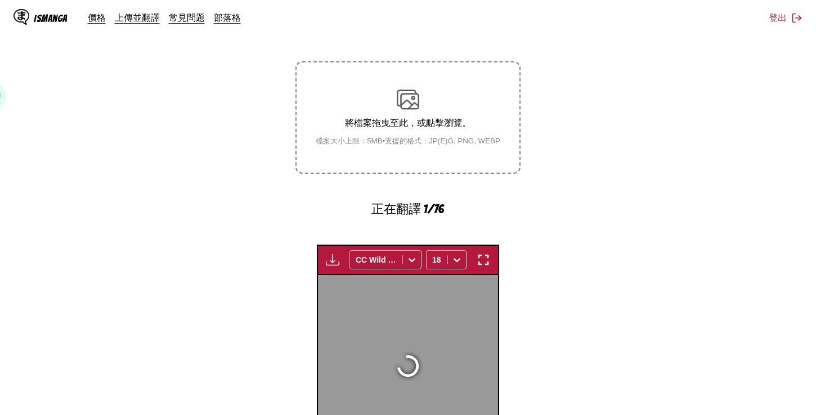
scroll to position [331, 0]
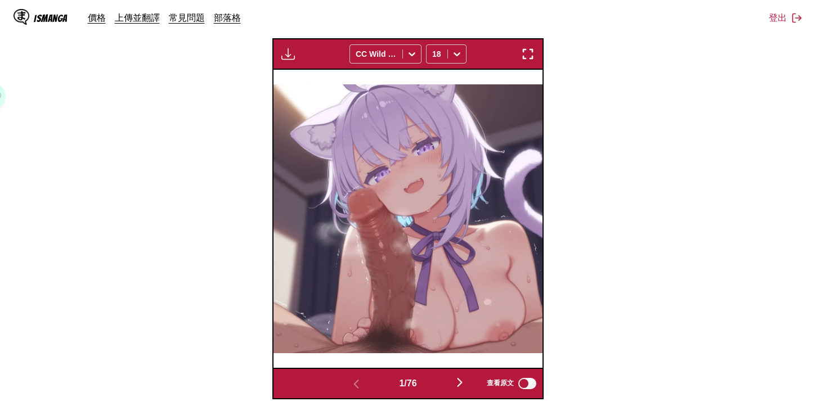
click at [281, 58] on button "button" at bounding box center [288, 54] width 20 height 15
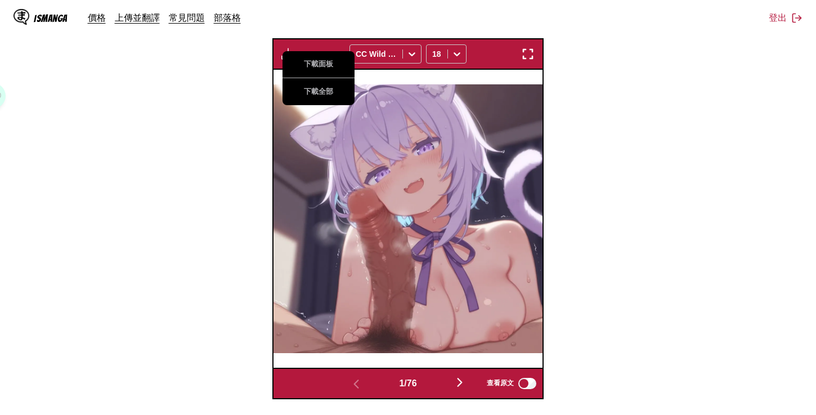
scroll to position [163, 0]
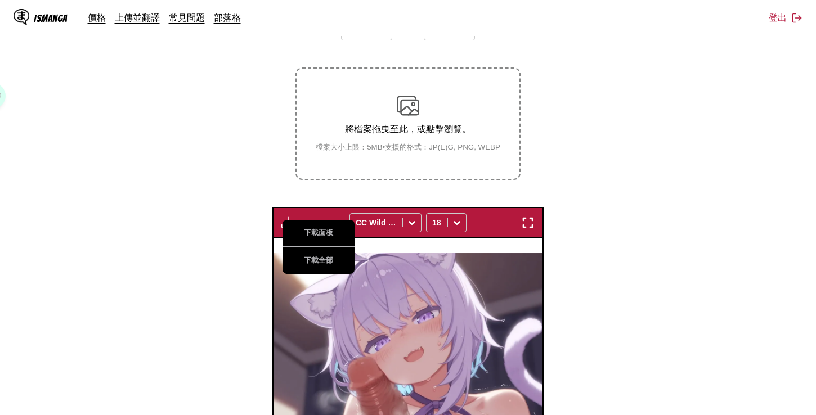
drag, startPoint x: 292, startPoint y: 252, endPoint x: 164, endPoint y: 259, distance: 128.4
click at [292, 252] on button "下載全部" at bounding box center [318, 260] width 72 height 27
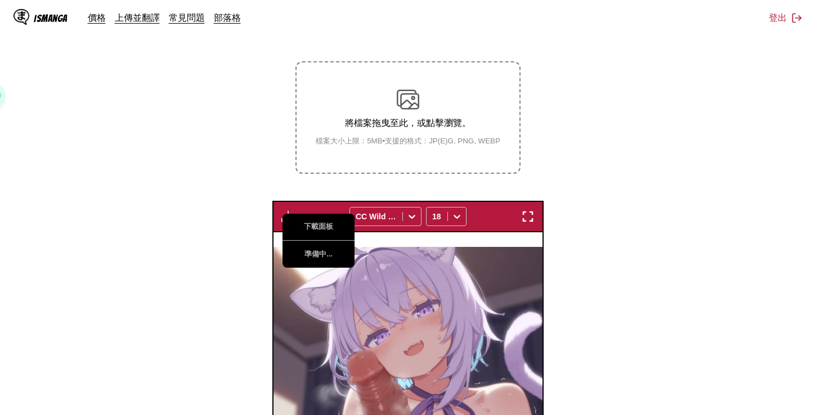
scroll to position [419, 0]
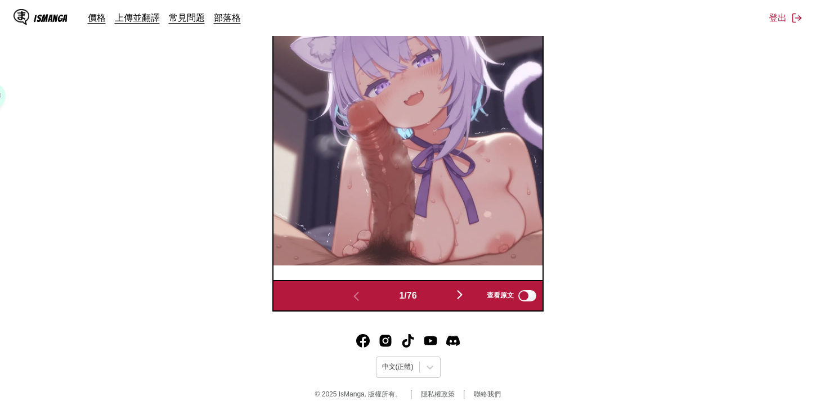
click at [451, 298] on button "button" at bounding box center [459, 295] width 67 height 16
click at [459, 301] on img "button" at bounding box center [459, 294] width 13 height 13
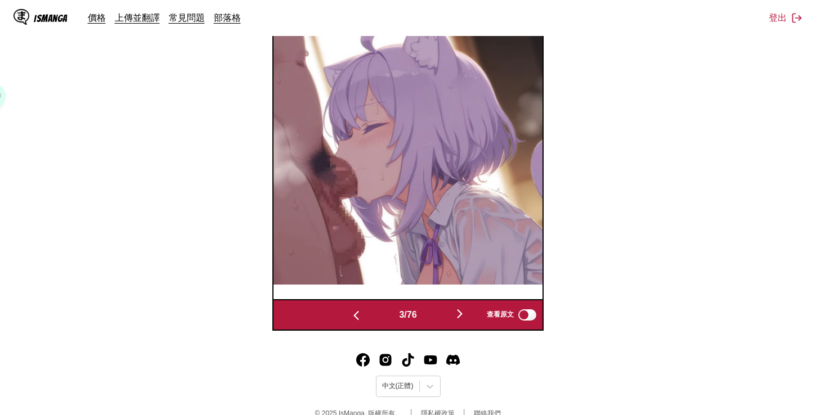
click at [462, 310] on img "button" at bounding box center [459, 313] width 13 height 13
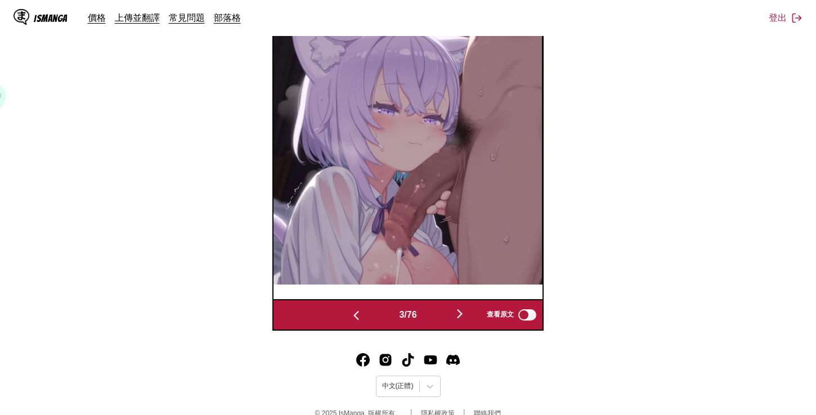
click at [462, 310] on img "button" at bounding box center [459, 313] width 13 height 13
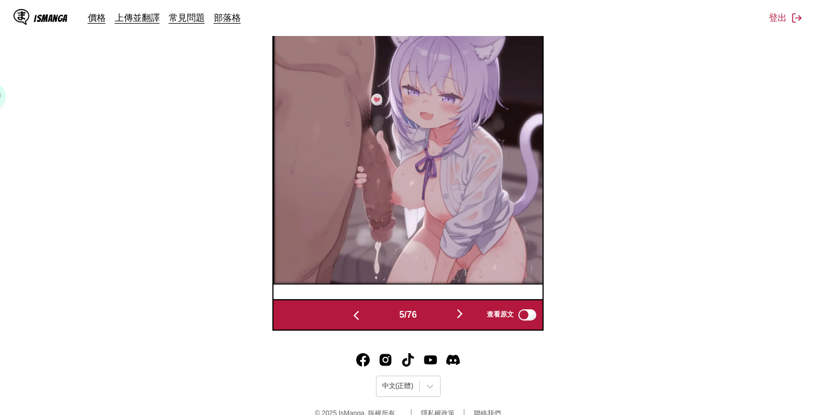
click at [462, 310] on img "button" at bounding box center [459, 313] width 13 height 13
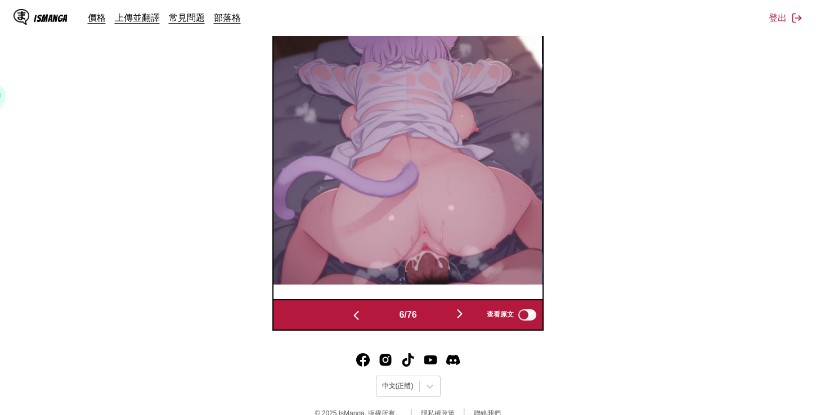
click at [462, 310] on img "button" at bounding box center [459, 313] width 13 height 13
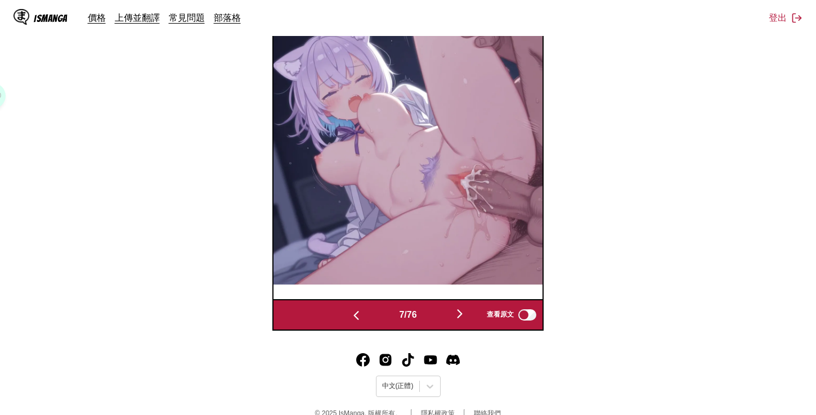
click at [462, 310] on img "button" at bounding box center [459, 313] width 13 height 13
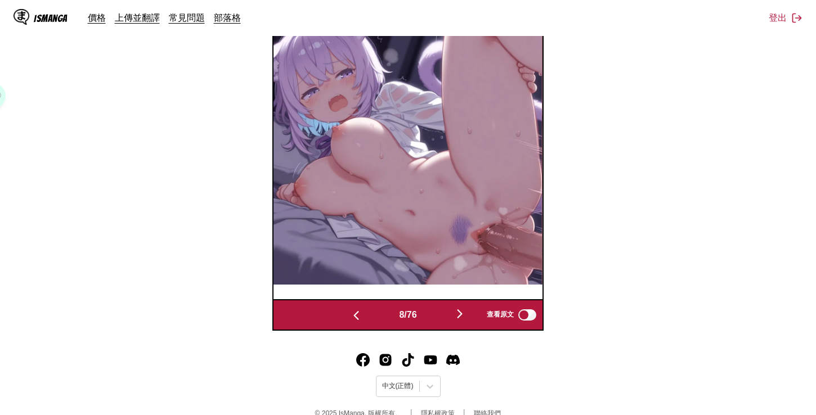
click at [462, 310] on img "button" at bounding box center [459, 313] width 13 height 13
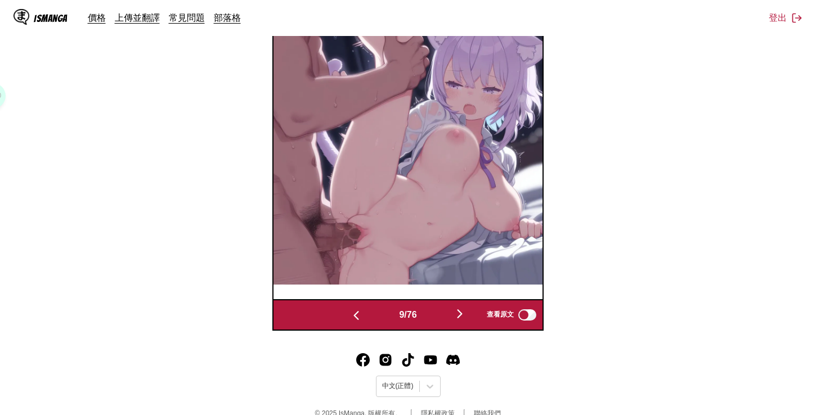
click at [462, 310] on img "button" at bounding box center [459, 313] width 13 height 13
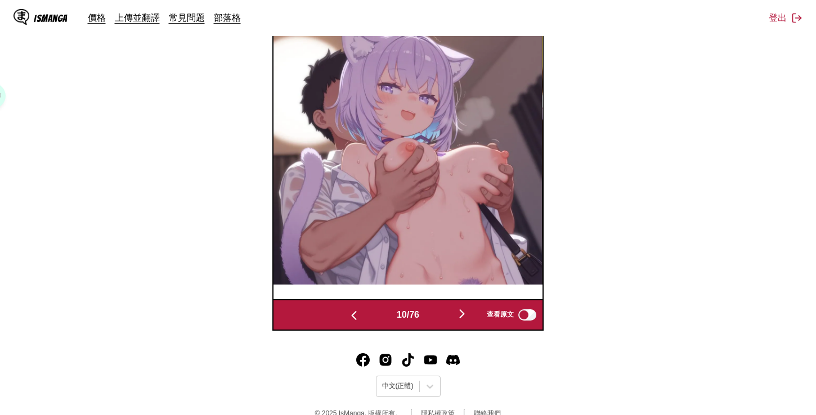
click at [462, 310] on img "button" at bounding box center [461, 313] width 13 height 13
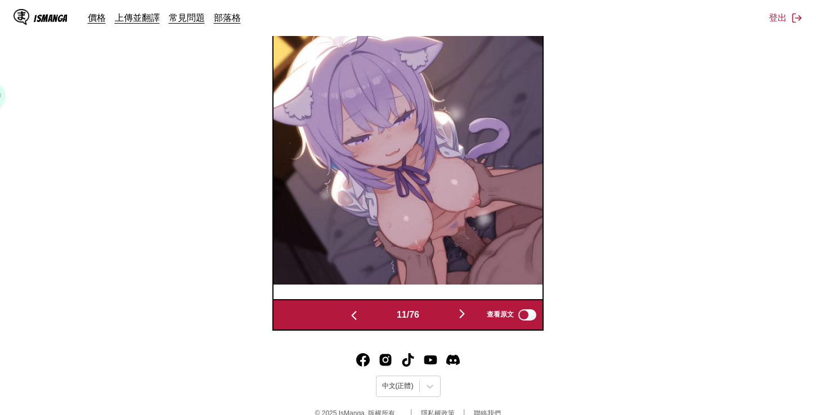
click at [462, 310] on img "button" at bounding box center [461, 313] width 13 height 13
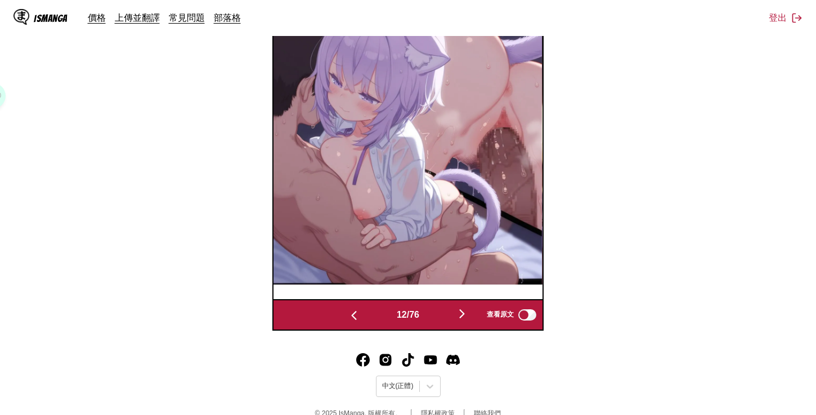
click at [462, 310] on img "button" at bounding box center [461, 313] width 13 height 13
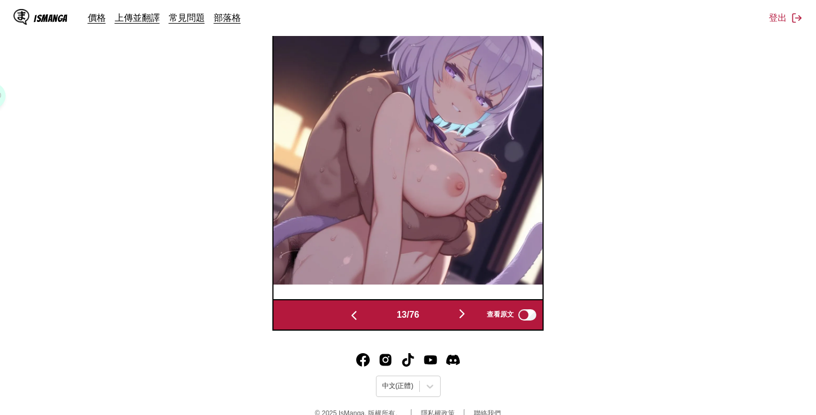
click at [462, 310] on img "button" at bounding box center [461, 313] width 13 height 13
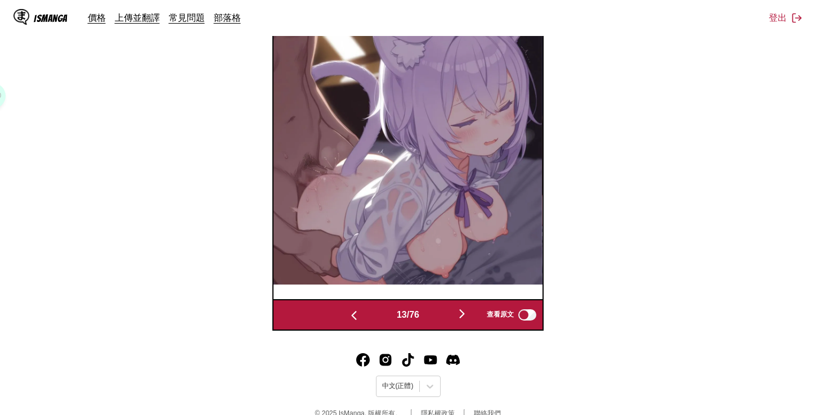
click at [462, 310] on img "button" at bounding box center [461, 313] width 13 height 13
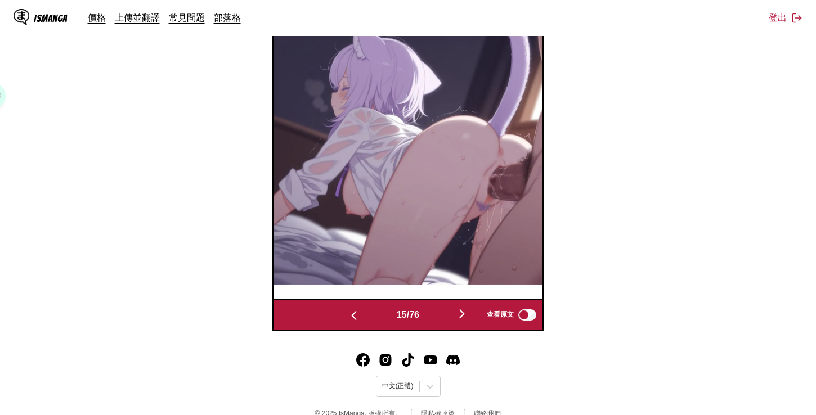
click at [462, 310] on img "button" at bounding box center [461, 313] width 13 height 13
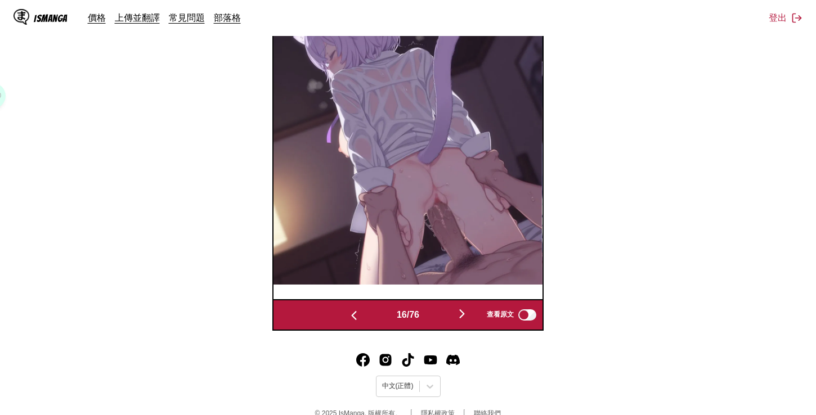
click at [462, 310] on img "button" at bounding box center [461, 313] width 13 height 13
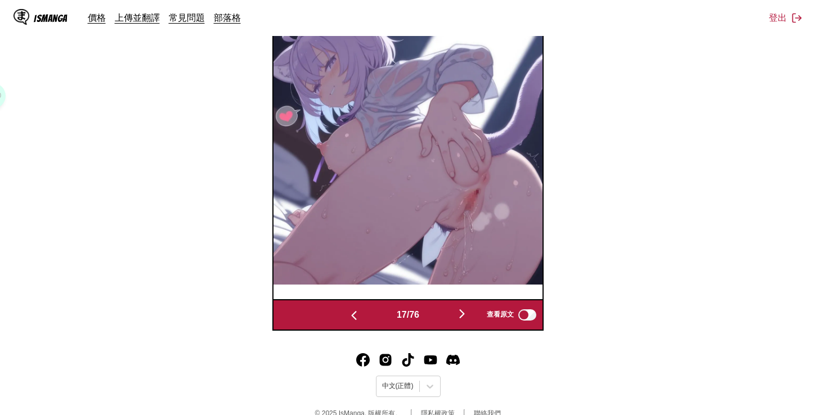
click at [462, 310] on img "button" at bounding box center [461, 313] width 13 height 13
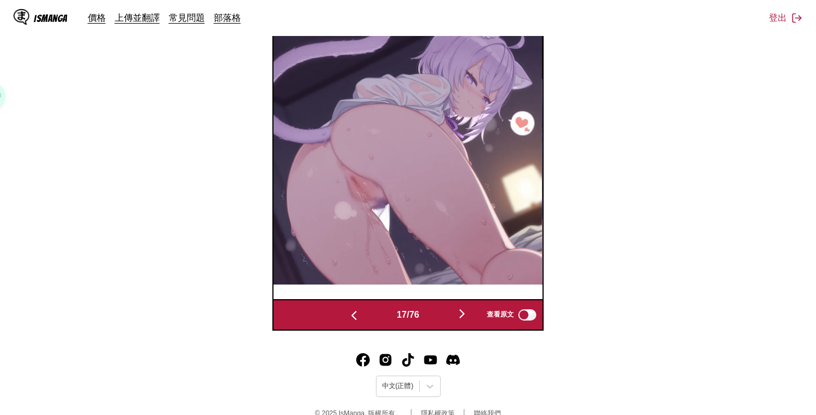
click at [462, 310] on img "button" at bounding box center [461, 313] width 13 height 13
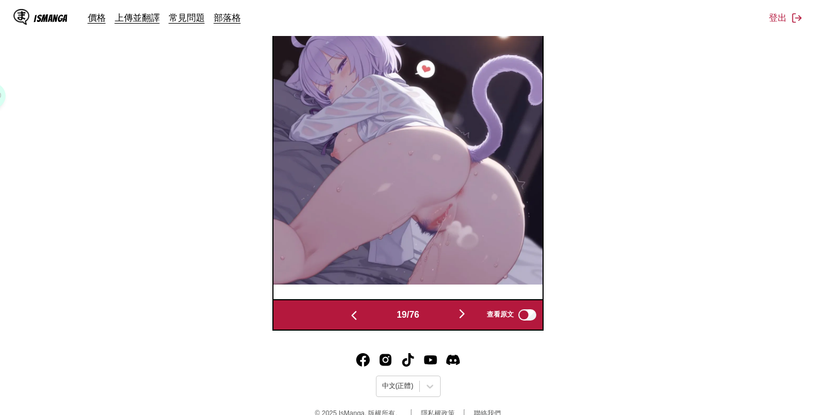
click at [462, 310] on img "button" at bounding box center [461, 313] width 13 height 13
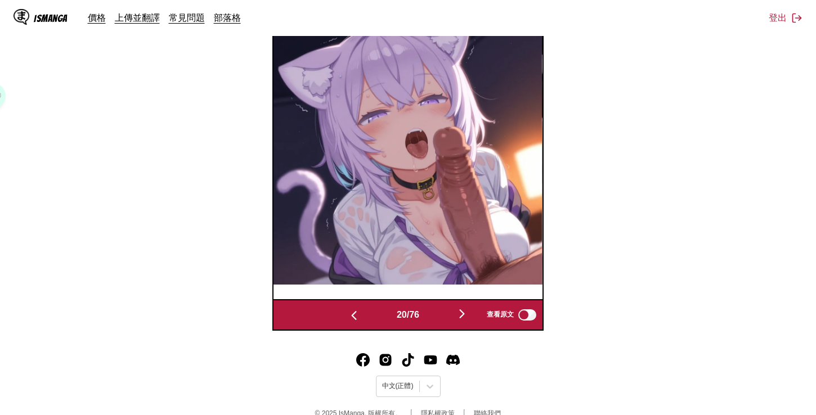
click at [462, 310] on img "button" at bounding box center [461, 313] width 13 height 13
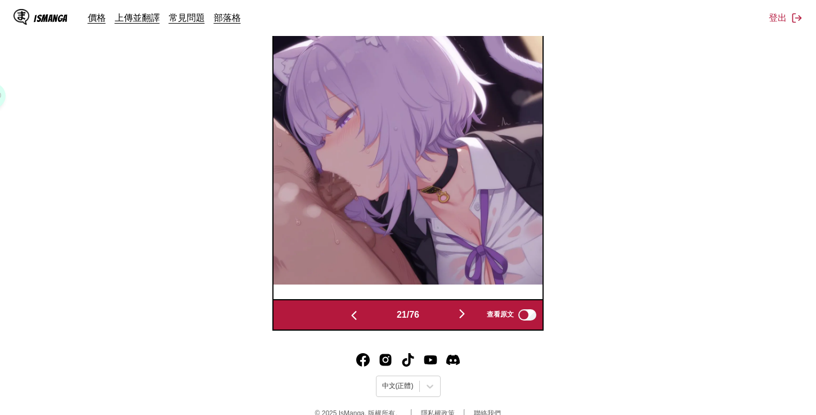
click at [462, 310] on img "button" at bounding box center [461, 313] width 13 height 13
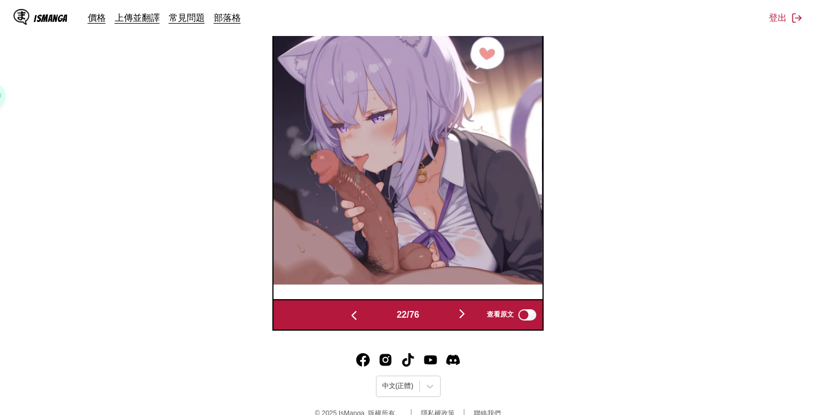
click at [462, 310] on img "button" at bounding box center [461, 313] width 13 height 13
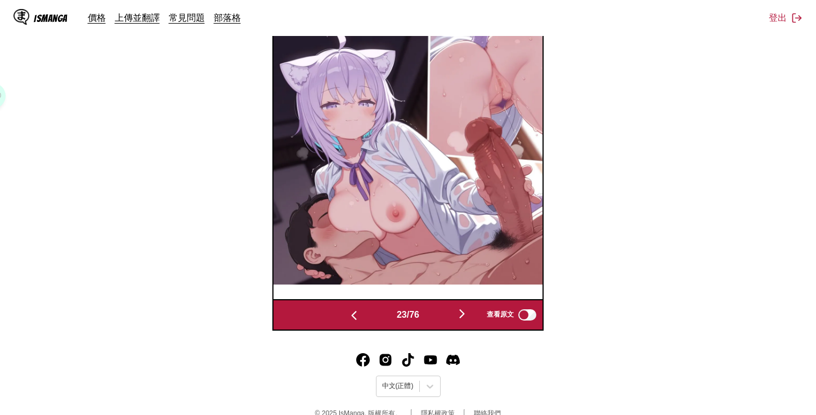
click at [462, 310] on img "button" at bounding box center [461, 313] width 13 height 13
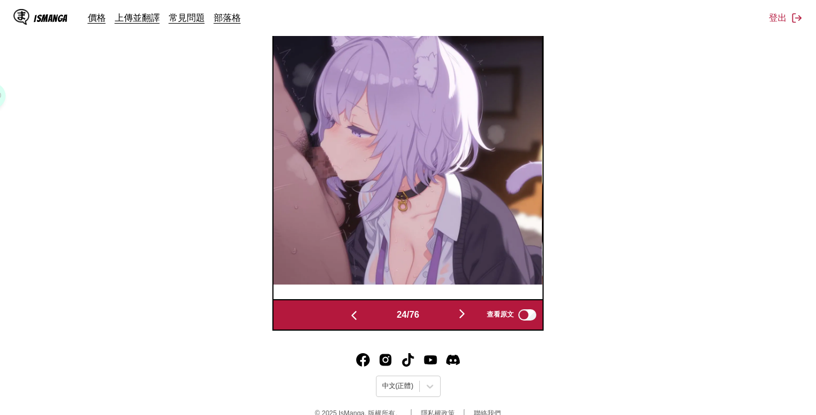
click at [462, 310] on img "button" at bounding box center [461, 313] width 13 height 13
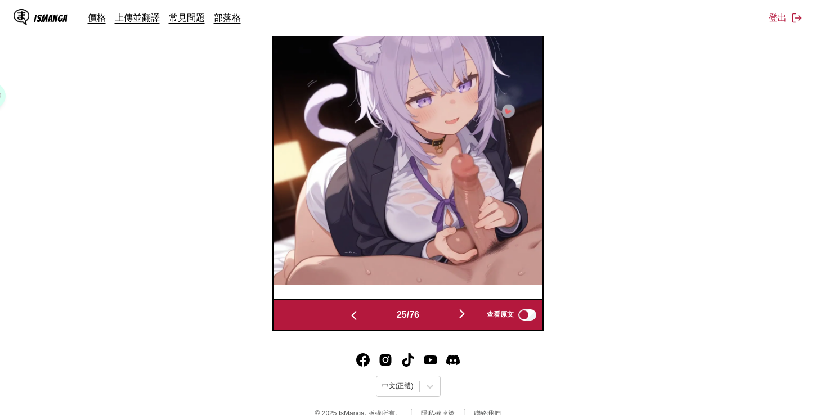
scroll to position [231, 0]
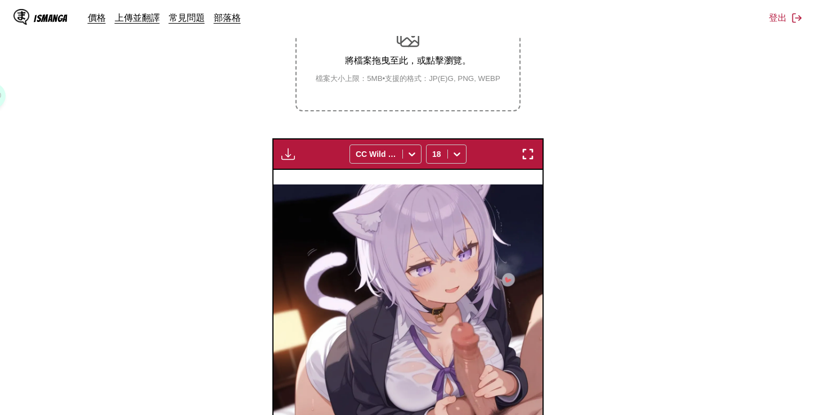
click at [660, 124] on section "自 日文 至 中文 將檔案拖曳至此，或點擊瀏覽。 檔案大小上限：5MB • 支援的格式：JP(E)G, PNG, WEBP 下載面板 下載全部 CC Wild…" at bounding box center [408, 220] width 798 height 560
